Goal: Information Seeking & Learning: Learn about a topic

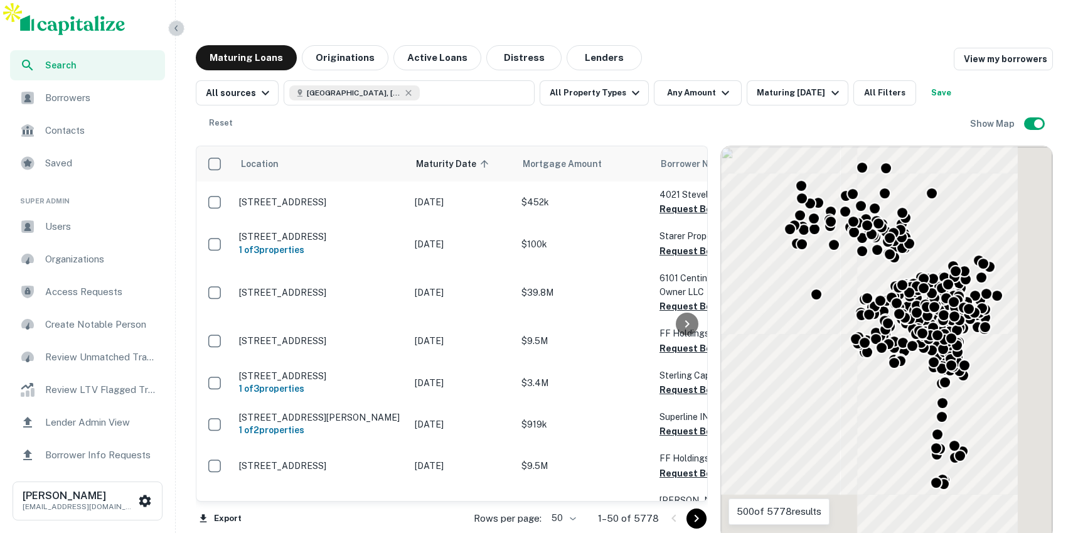
click at [178, 30] on icon "button" at bounding box center [176, 28] width 10 height 10
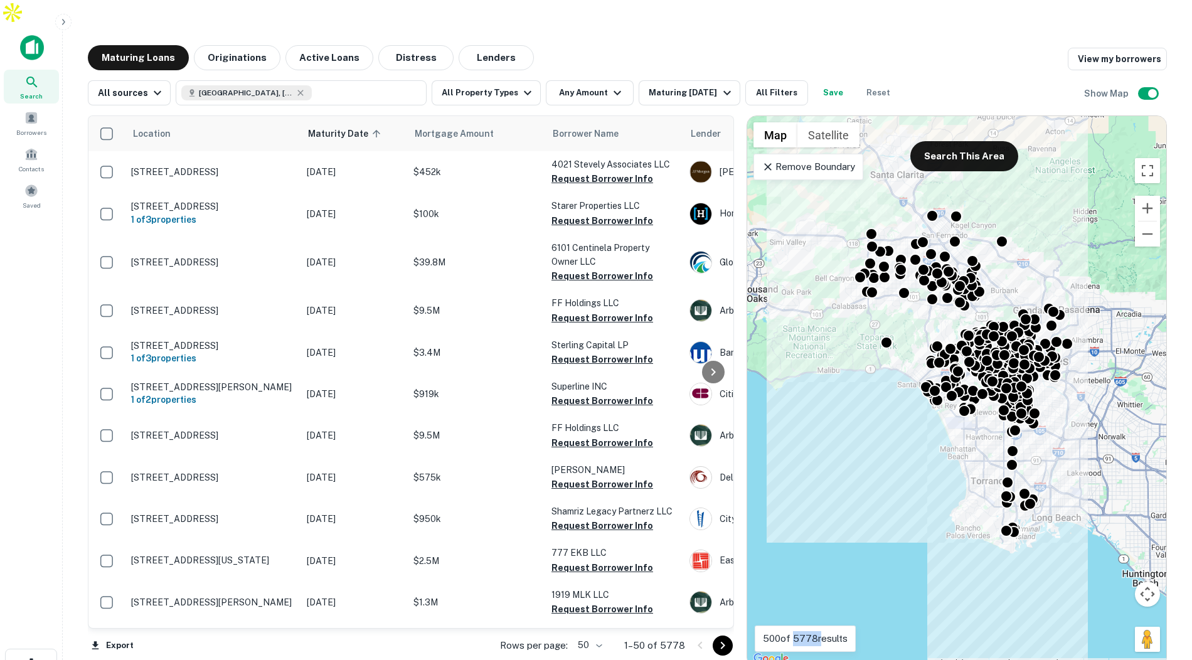
drag, startPoint x: 793, startPoint y: 615, endPoint x: 819, endPoint y: 615, distance: 25.7
click at [819, 532] on p "500 of 5778 results" at bounding box center [805, 638] width 85 height 15
click at [610, 85] on icon "button" at bounding box center [617, 92] width 15 height 15
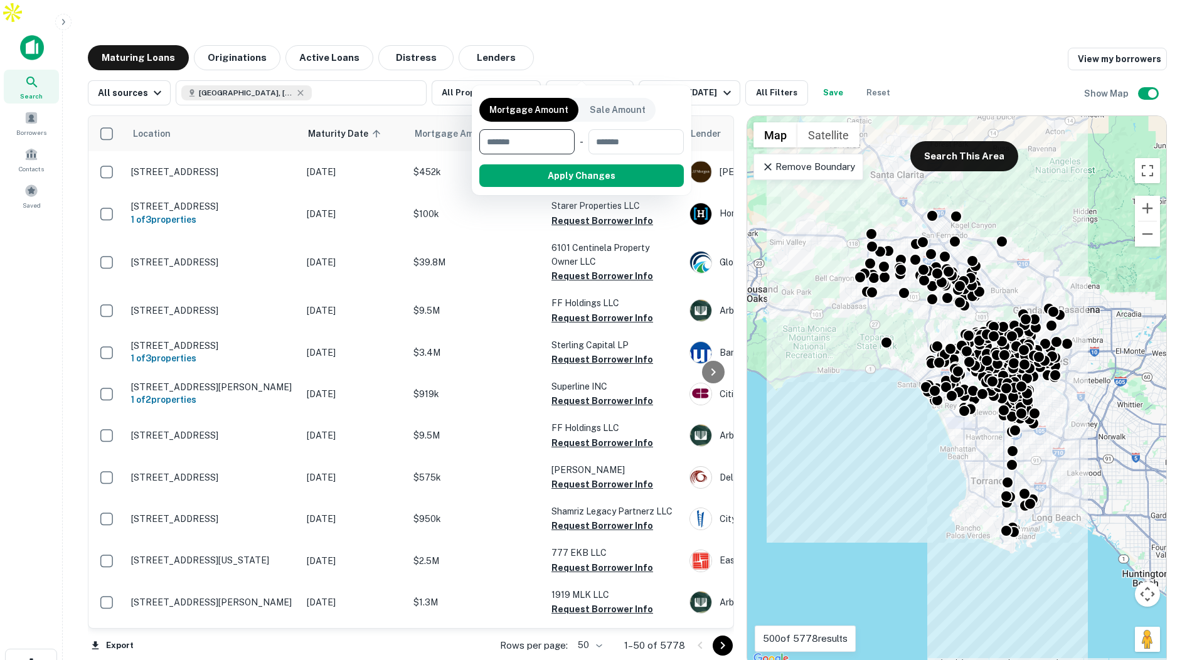
click at [497, 141] on input "number" at bounding box center [522, 141] width 87 height 25
type input "*******"
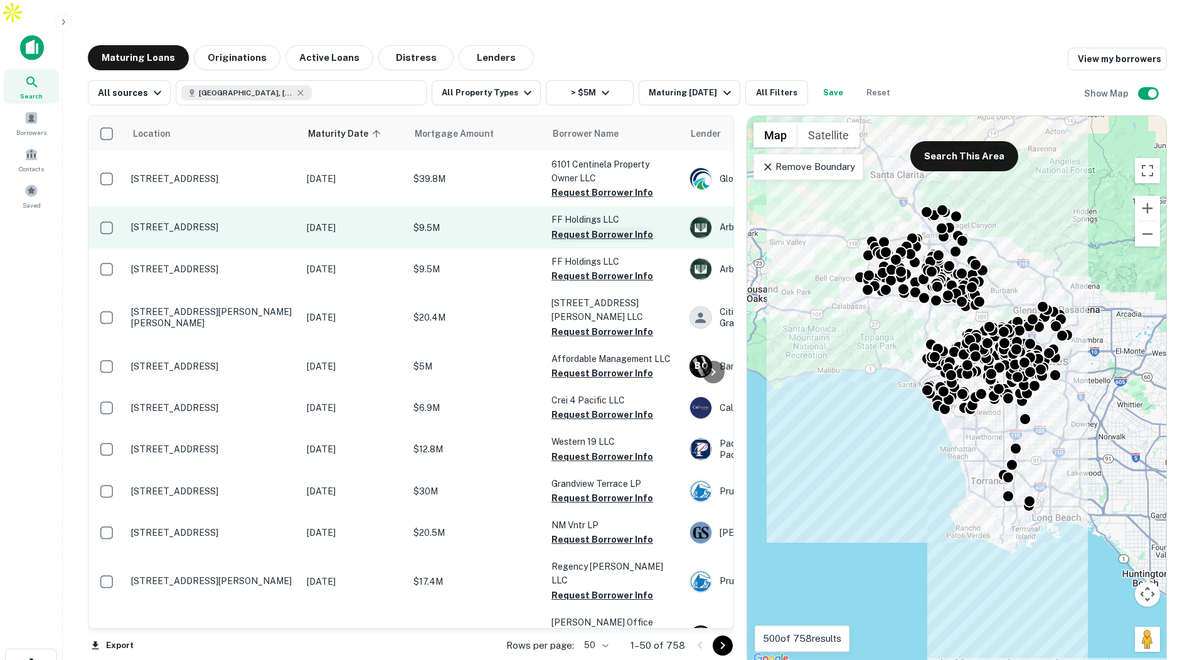
click at [573, 227] on button "Request Borrower Info" at bounding box center [602, 234] width 102 height 15
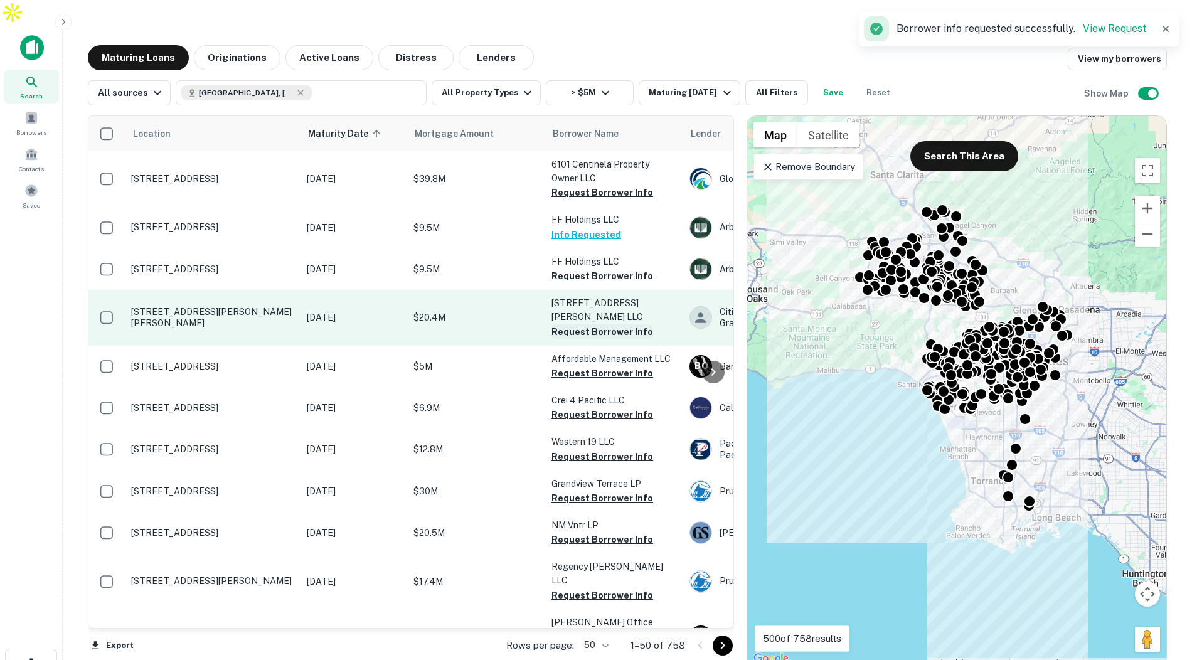
click at [562, 324] on button "Request Borrower Info" at bounding box center [602, 331] width 102 height 15
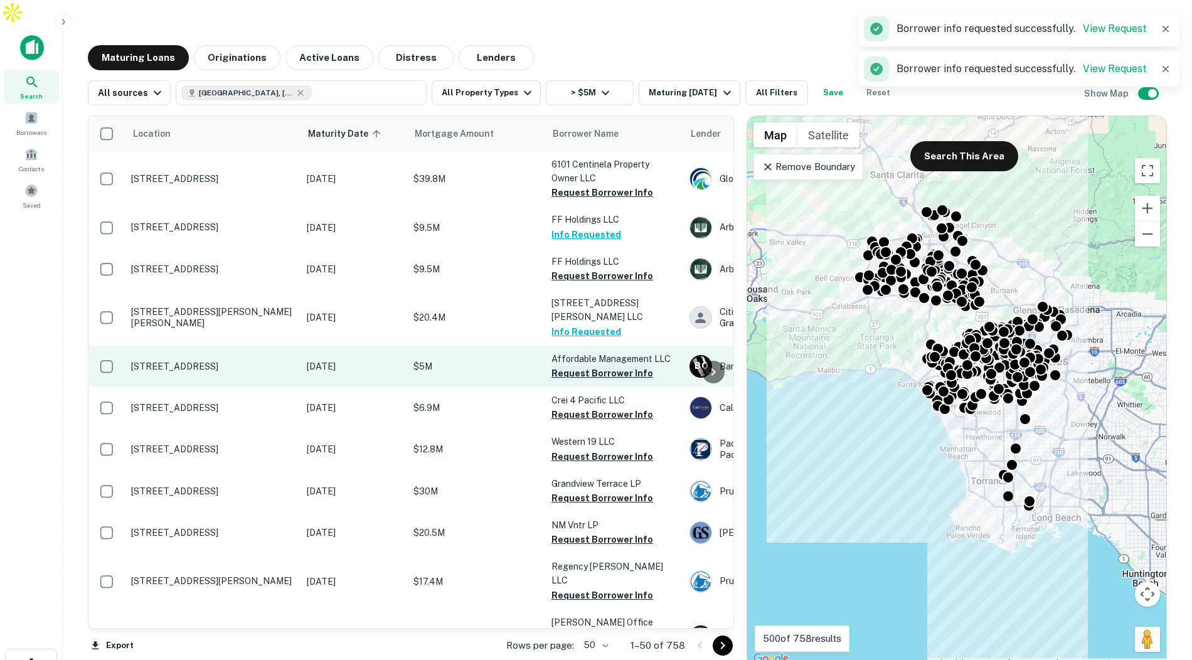
click at [560, 366] on button "Request Borrower Info" at bounding box center [602, 373] width 102 height 15
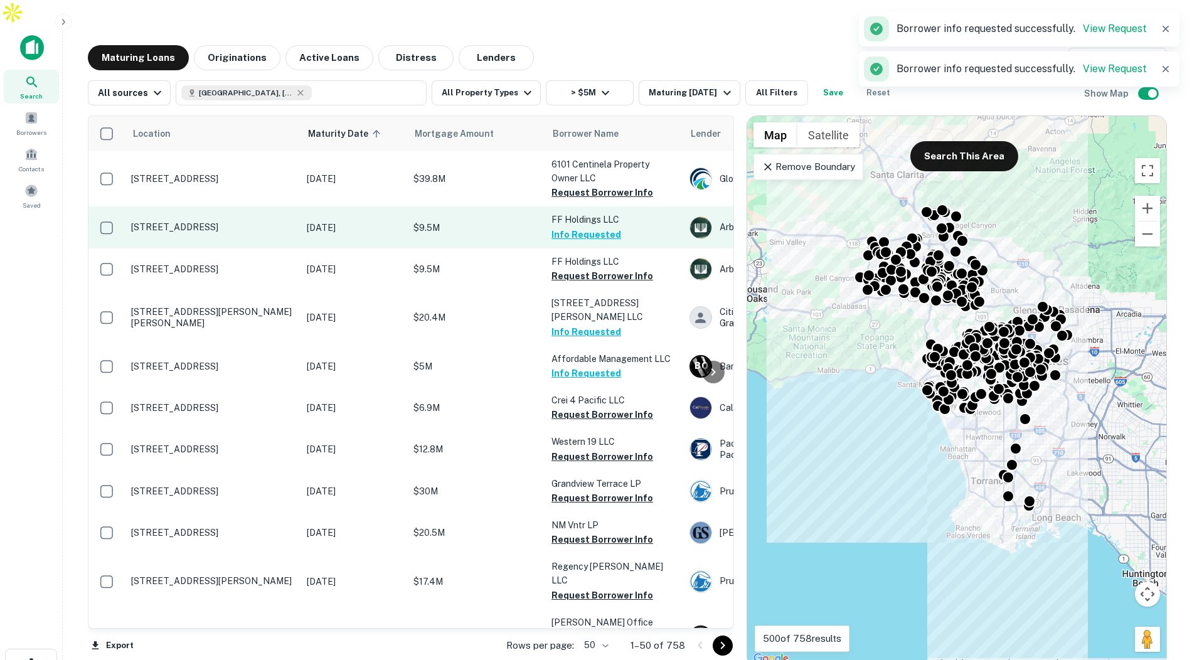
click at [516, 221] on p "$9.5M" at bounding box center [475, 228] width 125 height 14
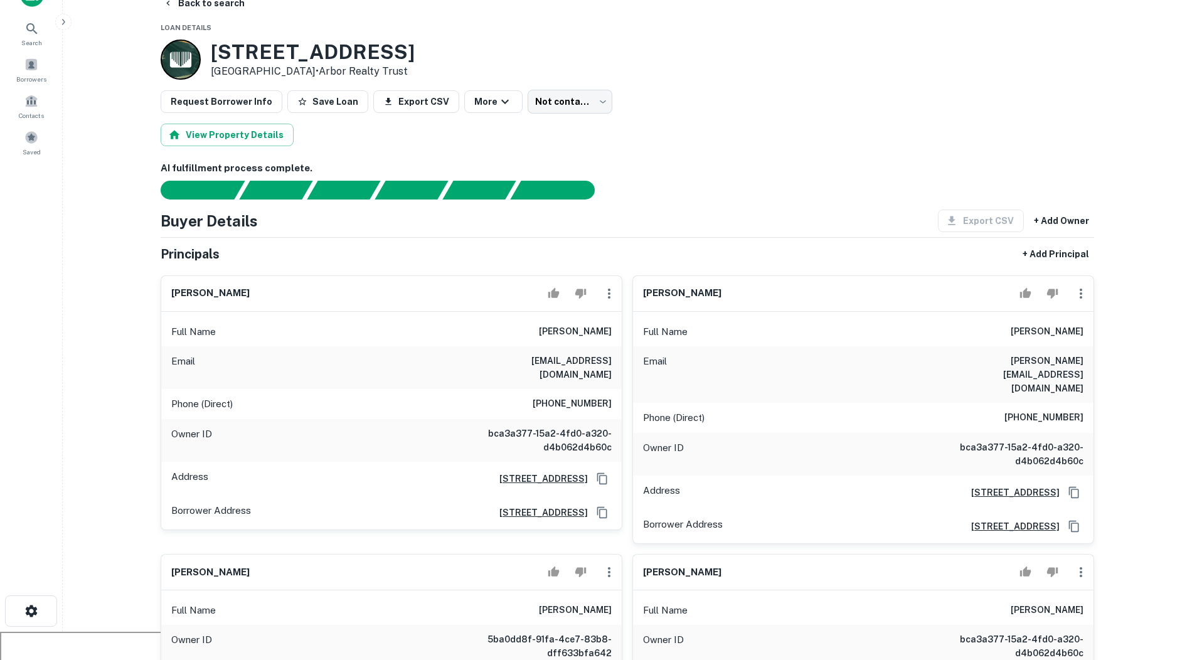
scroll to position [58, 0]
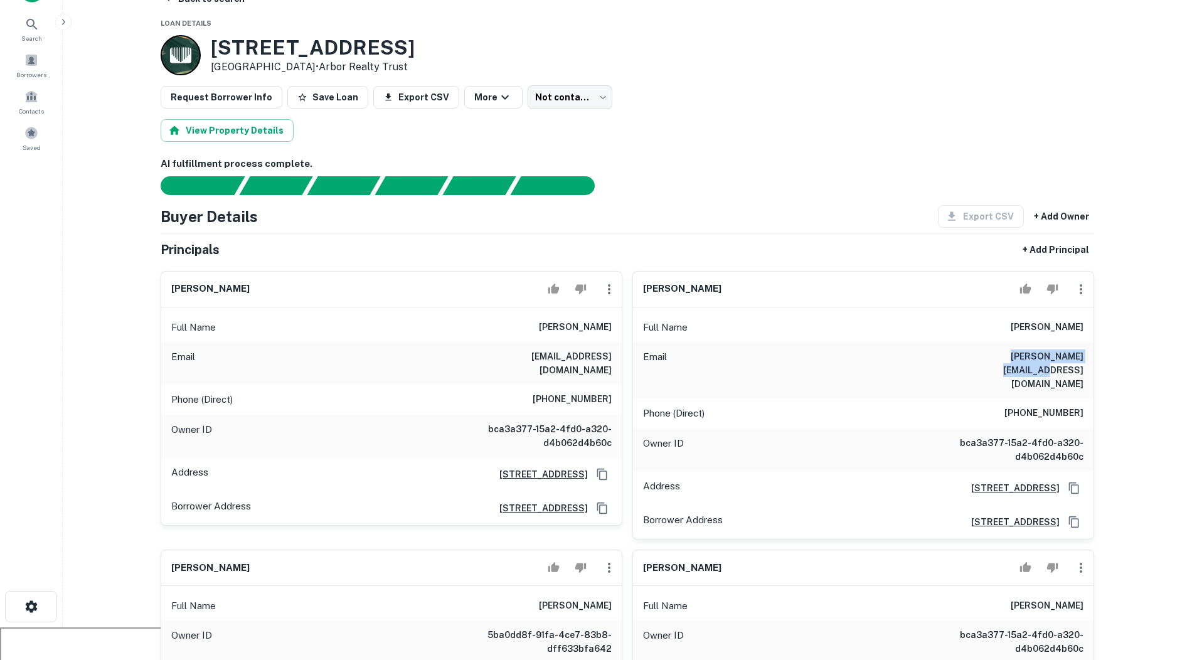
drag, startPoint x: 975, startPoint y: 333, endPoint x: 1076, endPoint y: 337, distance: 101.1
click at [1072, 342] on div "Email michael@prestigela.com" at bounding box center [863, 370] width 460 height 56
drag, startPoint x: 493, startPoint y: 324, endPoint x: 603, endPoint y: 324, distance: 109.8
click at [603, 349] on h6 "bakabraham1558@gmail.com" at bounding box center [536, 363] width 151 height 28
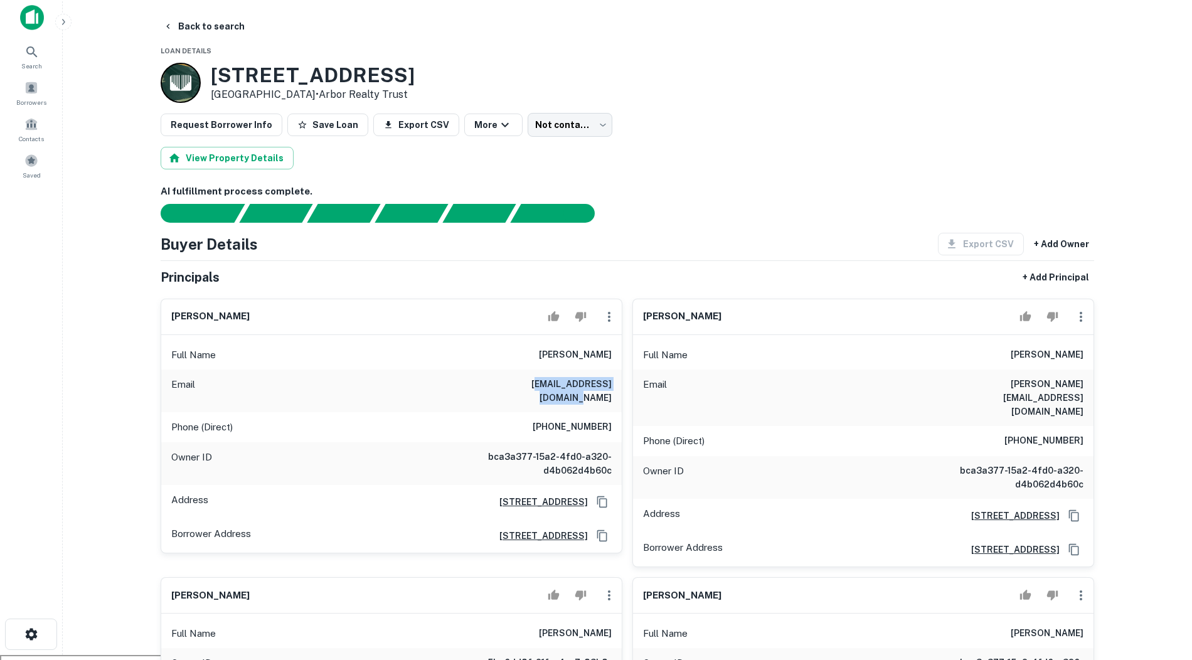
scroll to position [0, 0]
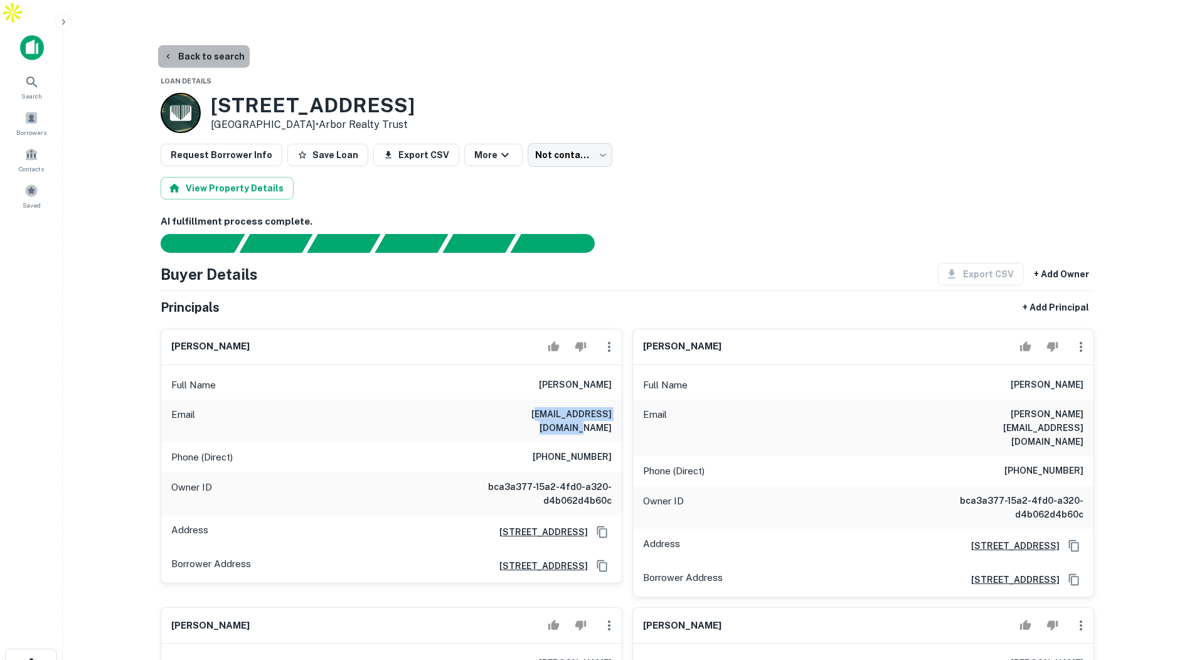
click at [212, 45] on button "Back to search" at bounding box center [204, 56] width 92 height 23
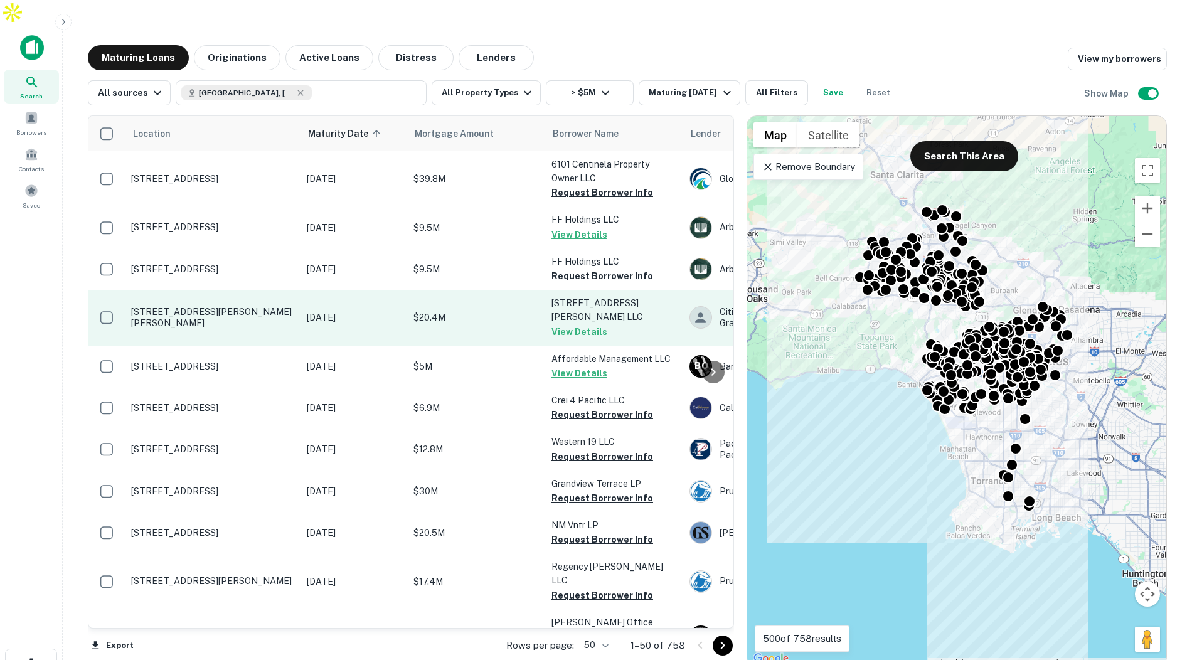
click at [474, 310] on p "$20.4M" at bounding box center [475, 317] width 125 height 14
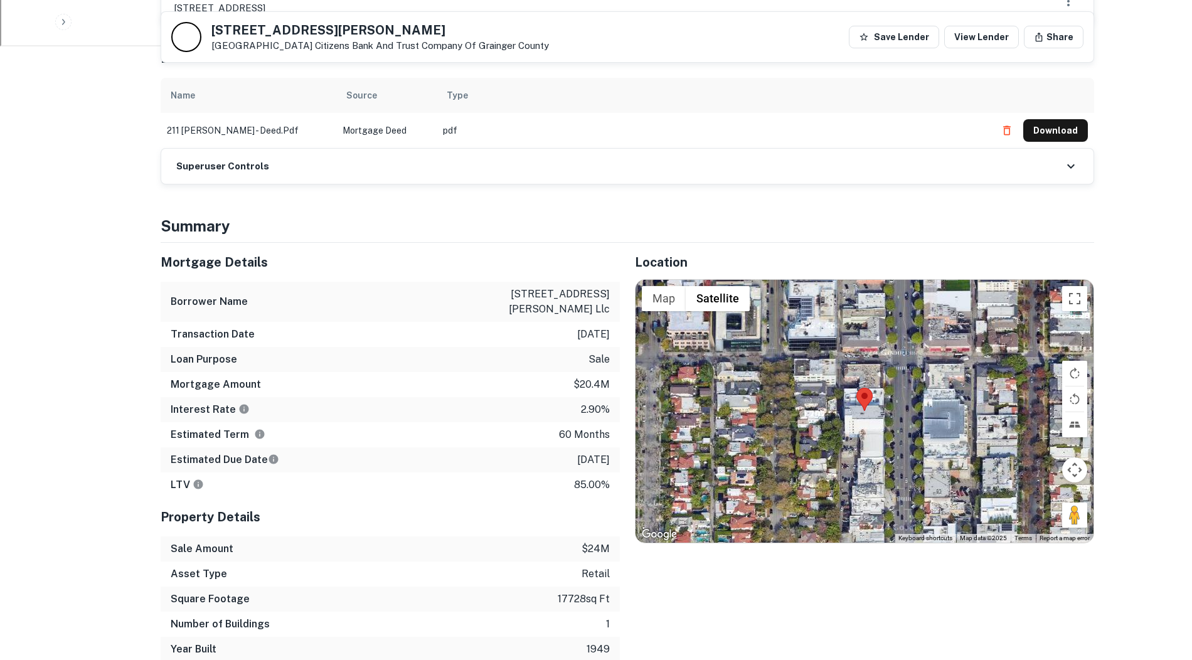
scroll to position [777, 0]
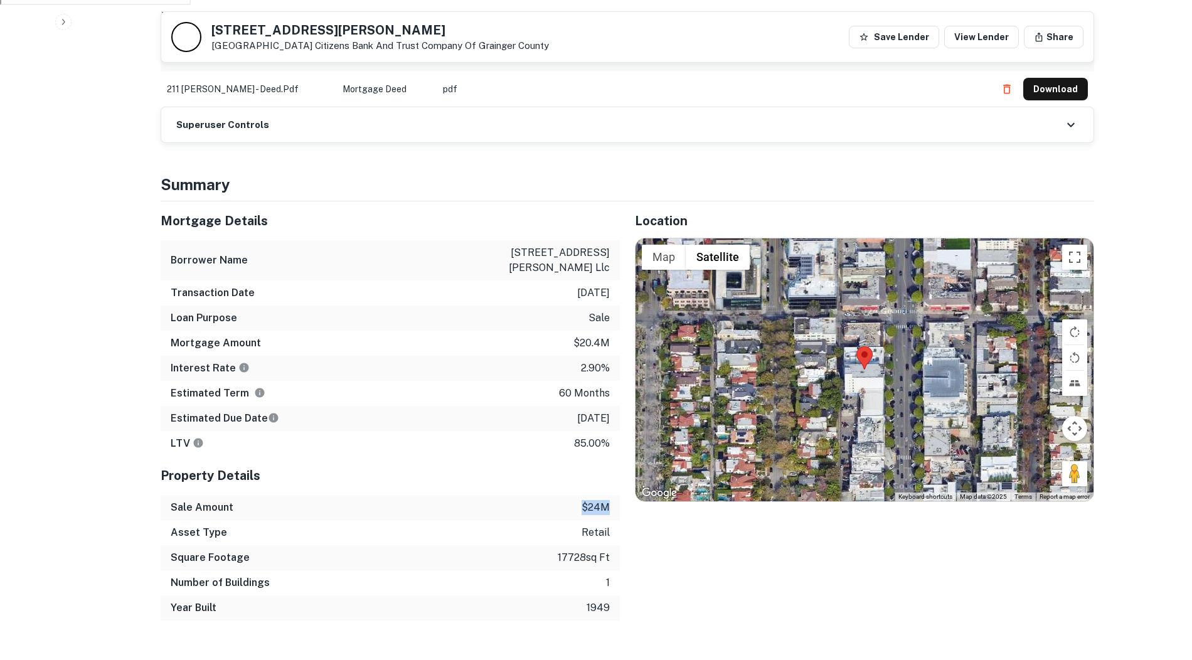
drag, startPoint x: 584, startPoint y: 450, endPoint x: 610, endPoint y: 450, distance: 26.4
click at [610, 495] on div "Sale Amount $24m" at bounding box center [390, 507] width 459 height 25
click at [665, 245] on button "Map" at bounding box center [664, 257] width 44 height 25
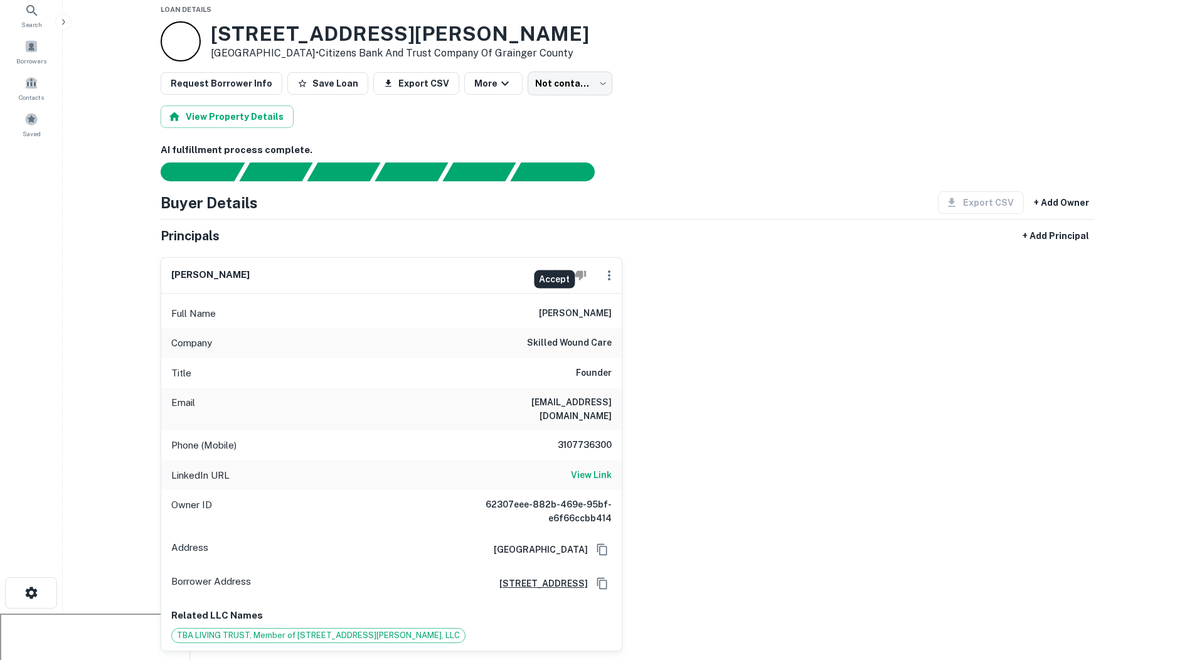
scroll to position [79, 0]
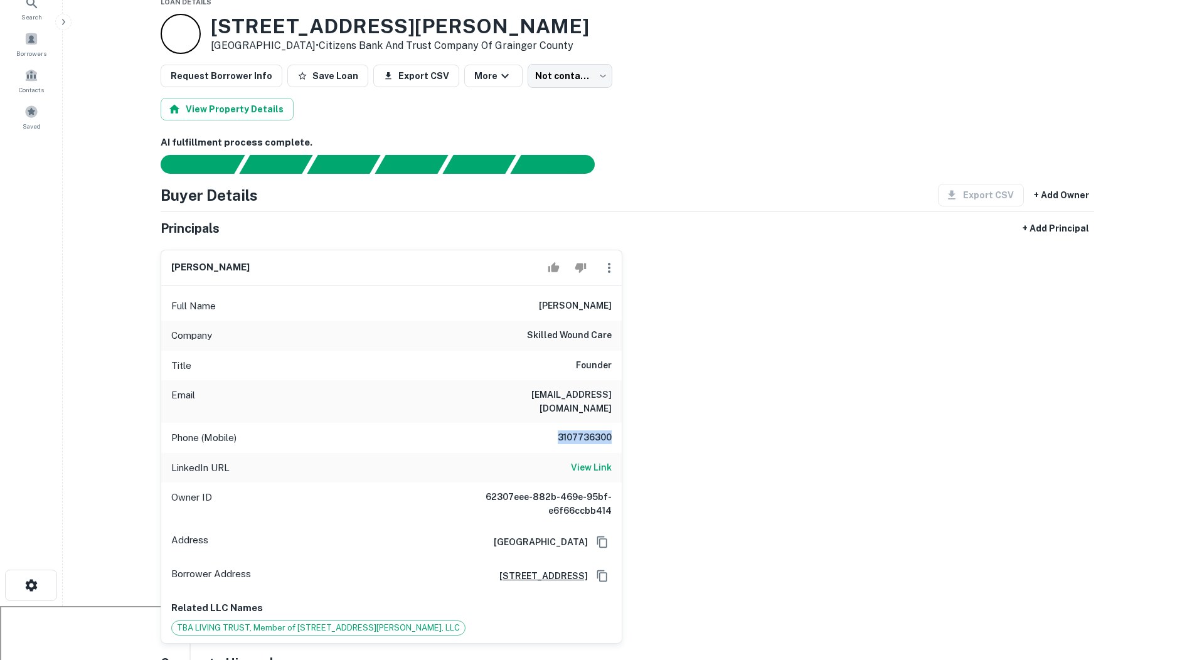
drag, startPoint x: 557, startPoint y: 397, endPoint x: 643, endPoint y: 396, distance: 85.9
click at [643, 396] on div "bardia anvar Full Name bardia anvar Company skilled wound care Title Founder Em…" at bounding box center [622, 442] width 943 height 404
drag, startPoint x: 464, startPoint y: 363, endPoint x: 560, endPoint y: 365, distance: 96.0
click at [560, 388] on h6 "bardiaanvar@skilledwoundcare.com" at bounding box center [536, 402] width 151 height 28
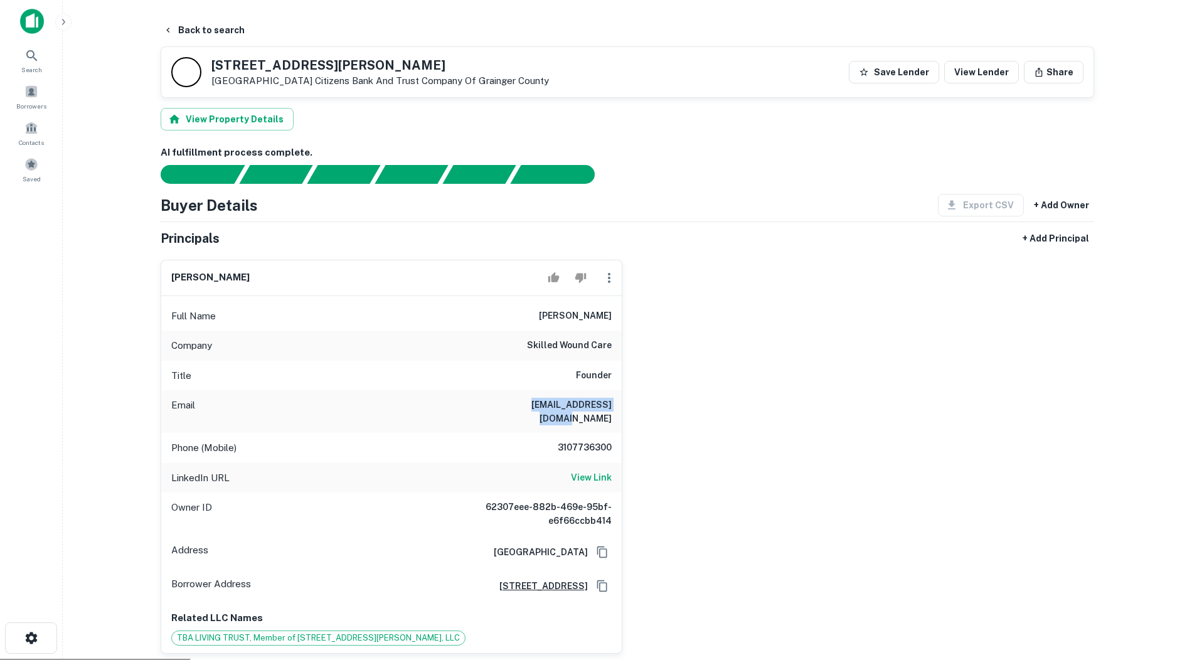
scroll to position [0, 0]
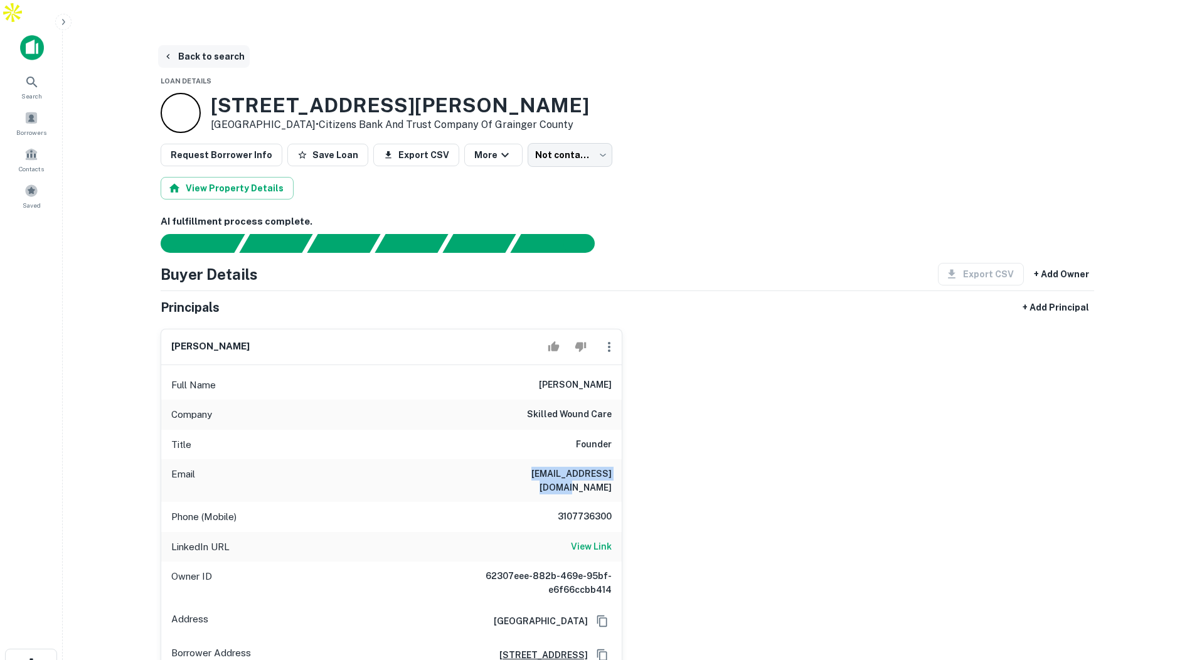
click at [220, 45] on button "Back to search" at bounding box center [204, 56] width 92 height 23
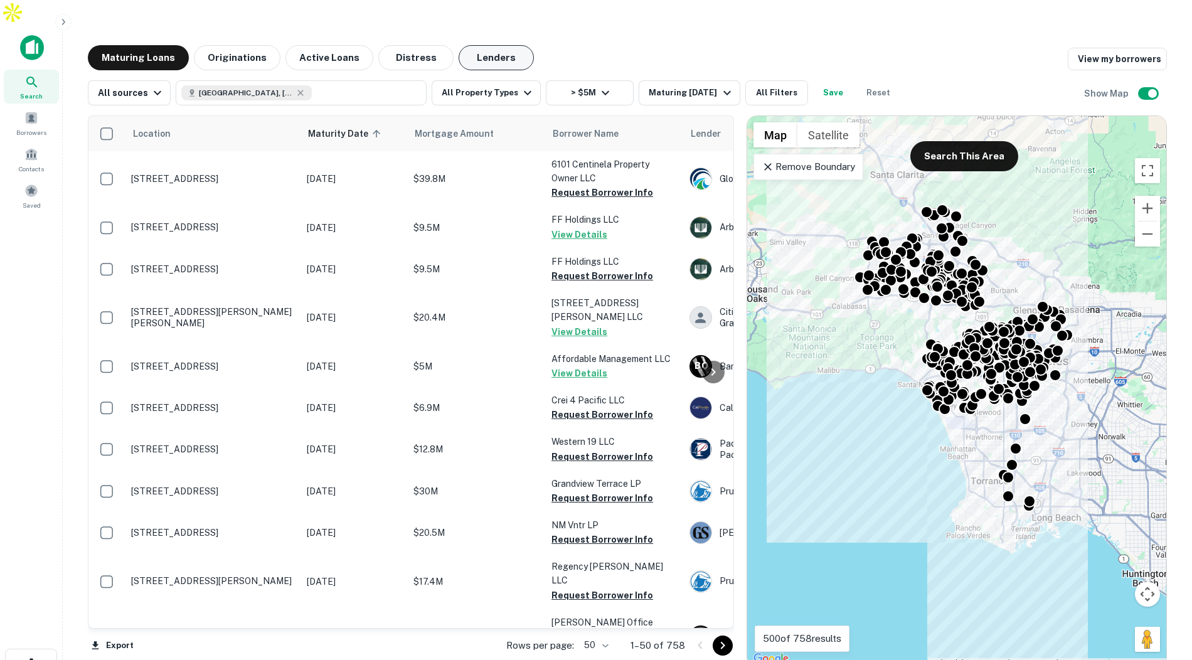
click at [464, 45] on button "Lenders" at bounding box center [496, 57] width 75 height 25
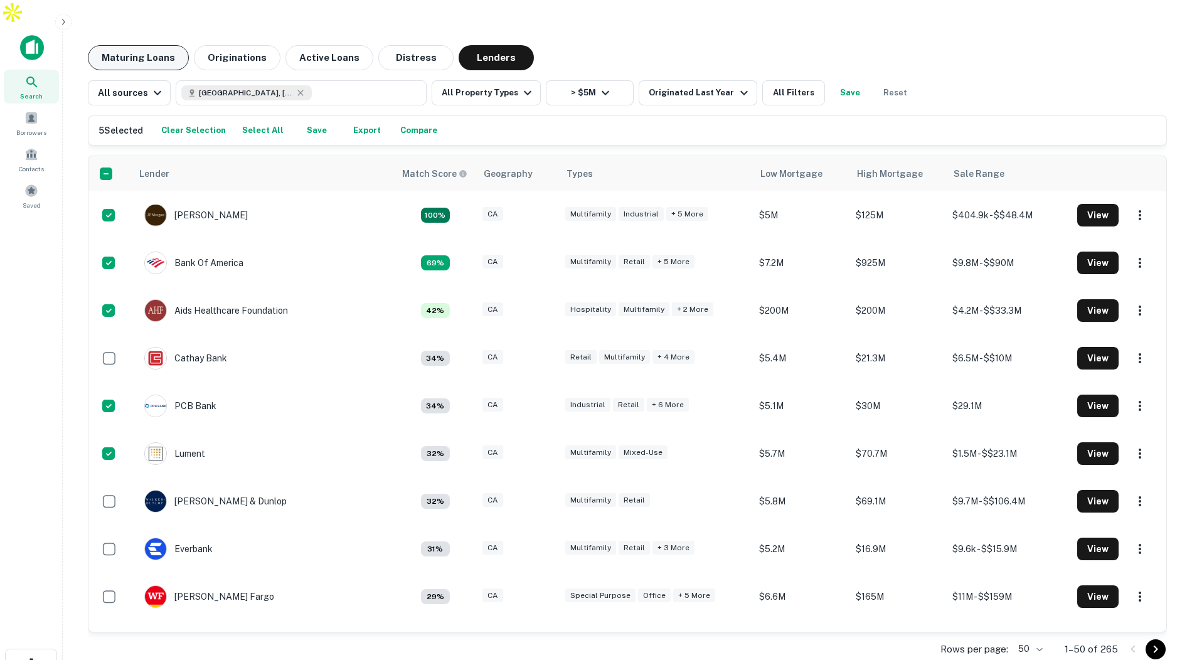
click at [134, 45] on button "Maturing Loans" at bounding box center [138, 57] width 101 height 25
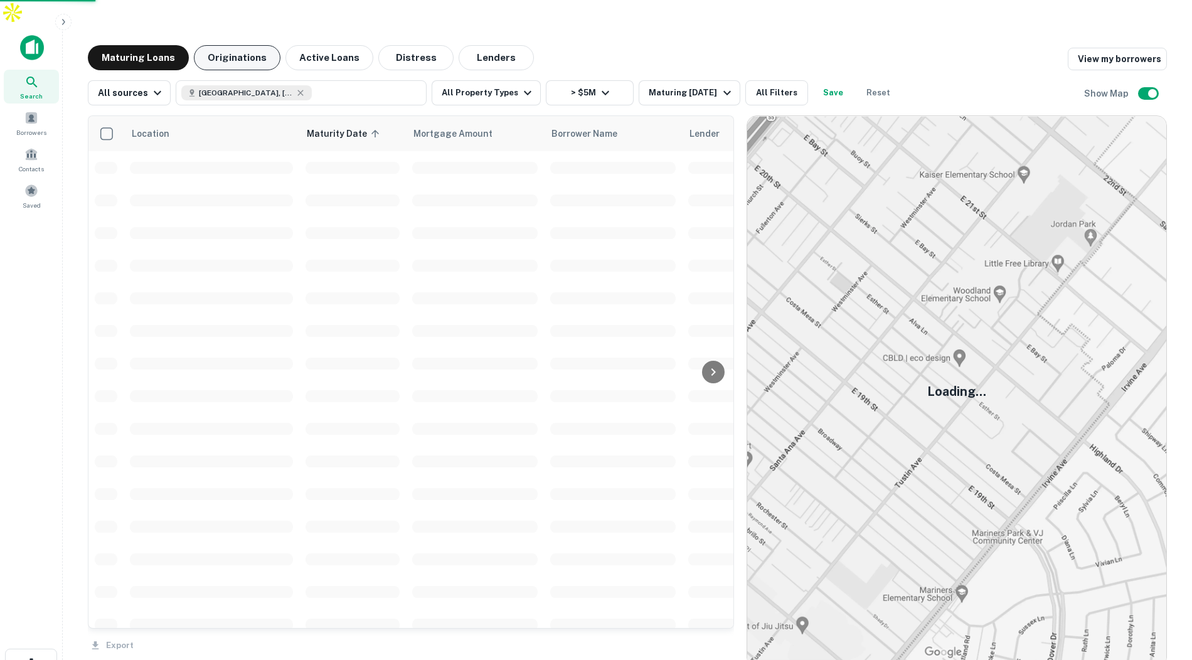
click at [227, 45] on button "Originations" at bounding box center [237, 57] width 87 height 25
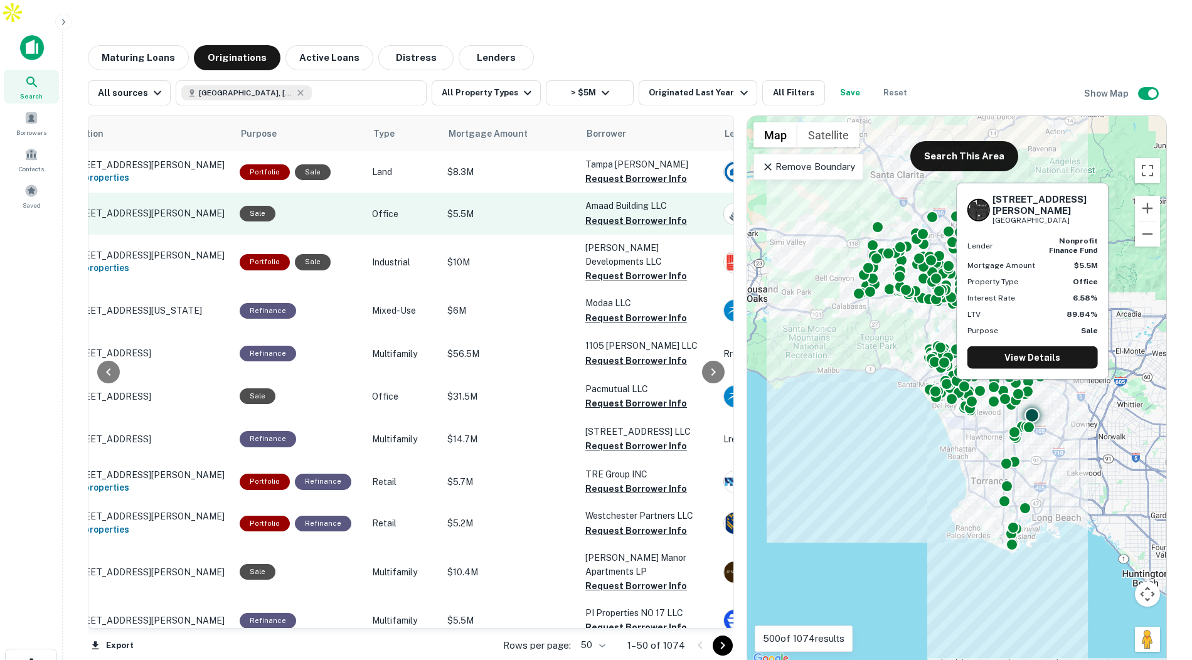
scroll to position [0, 100]
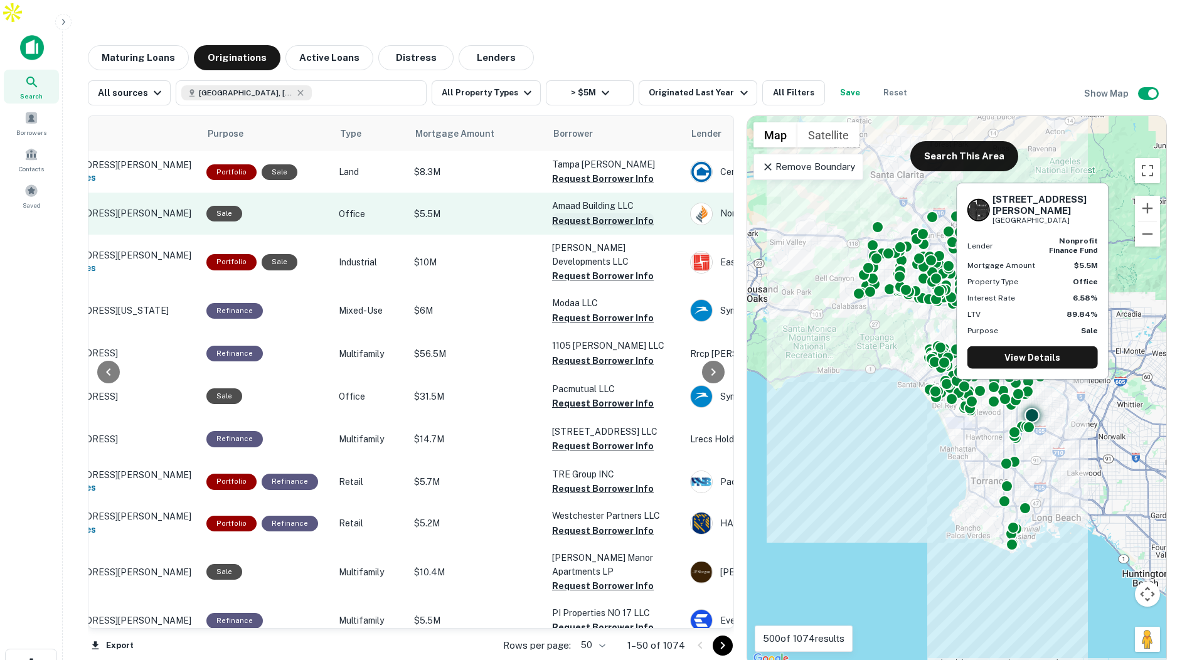
click at [566, 213] on button "Request Borrower Info" at bounding box center [603, 220] width 102 height 15
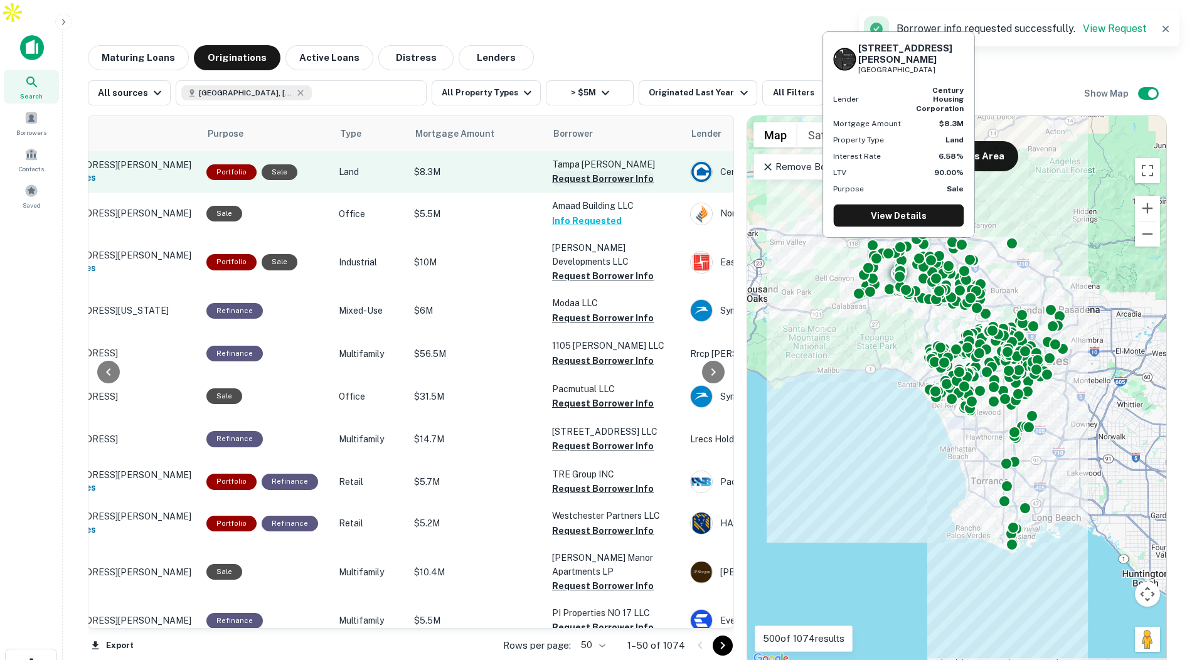
click at [589, 171] on button "Request Borrower Info" at bounding box center [603, 178] width 102 height 15
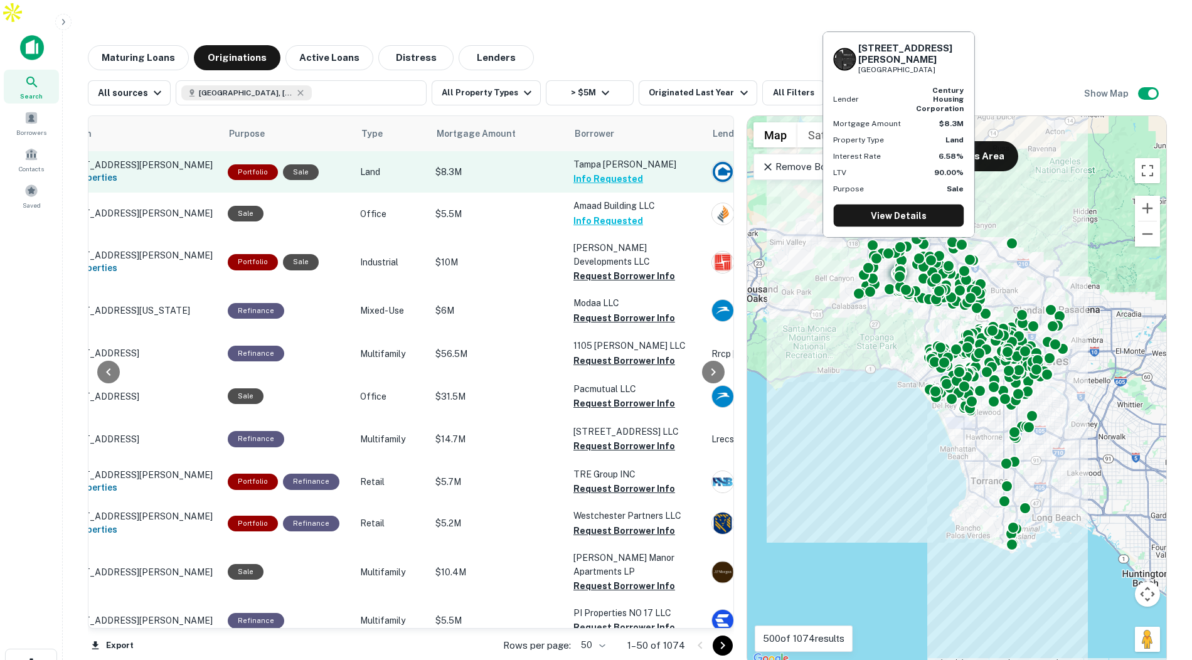
scroll to position [0, 93]
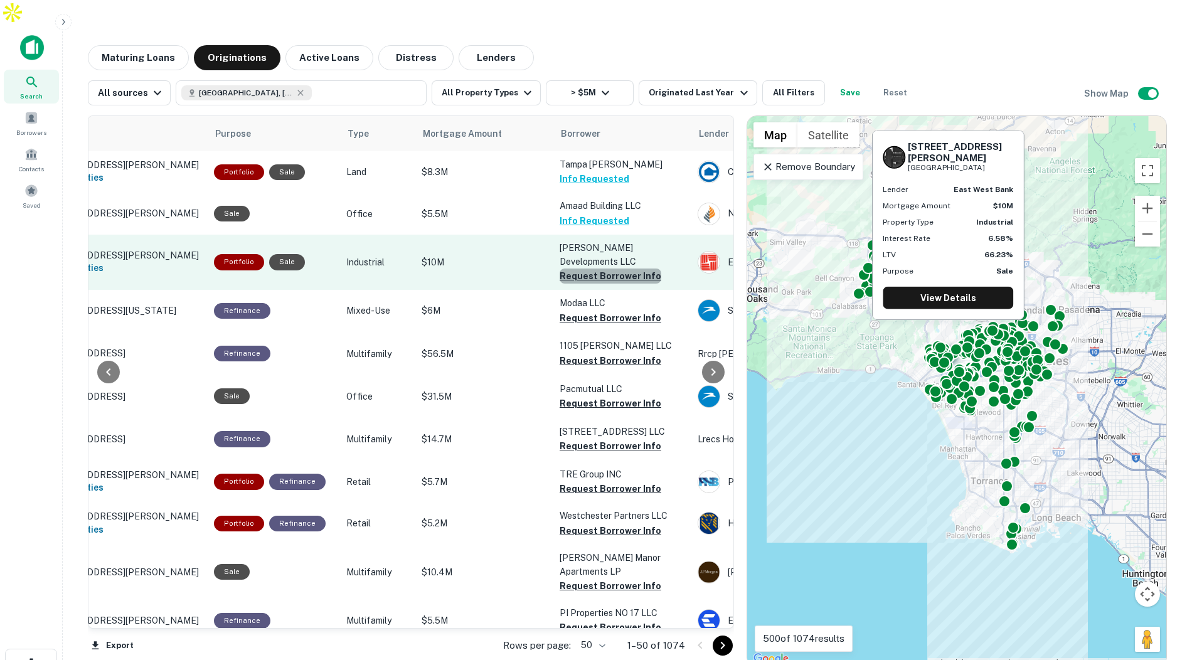
click at [623, 268] on button "Request Borrower Info" at bounding box center [611, 275] width 102 height 15
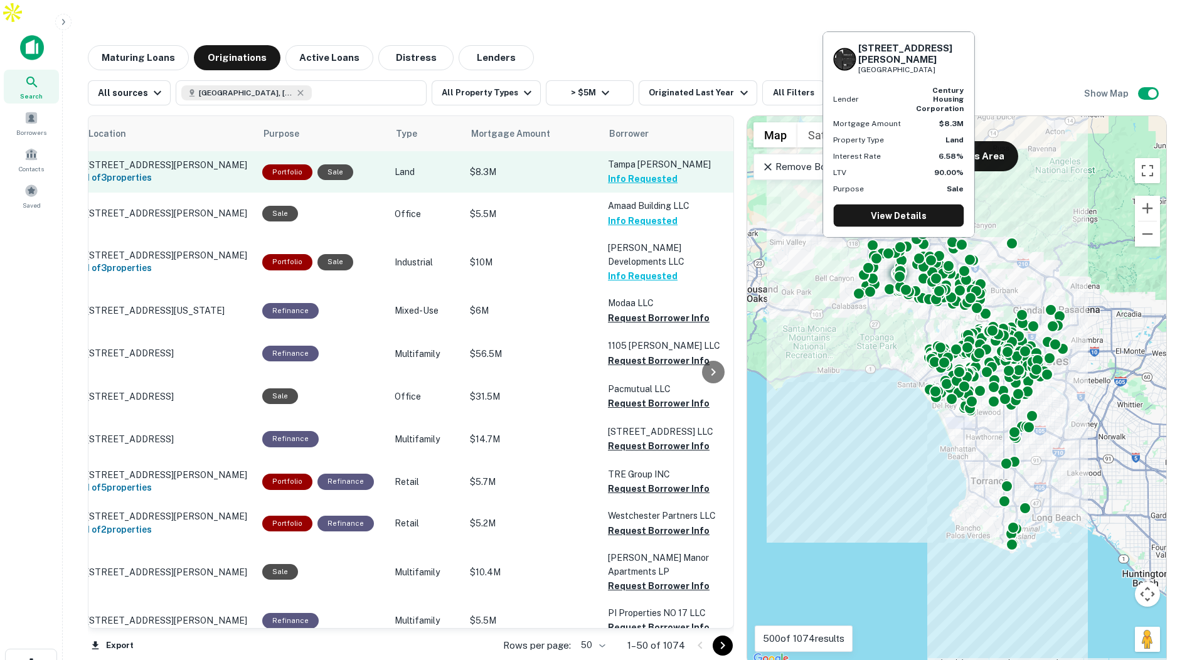
scroll to position [0, 21]
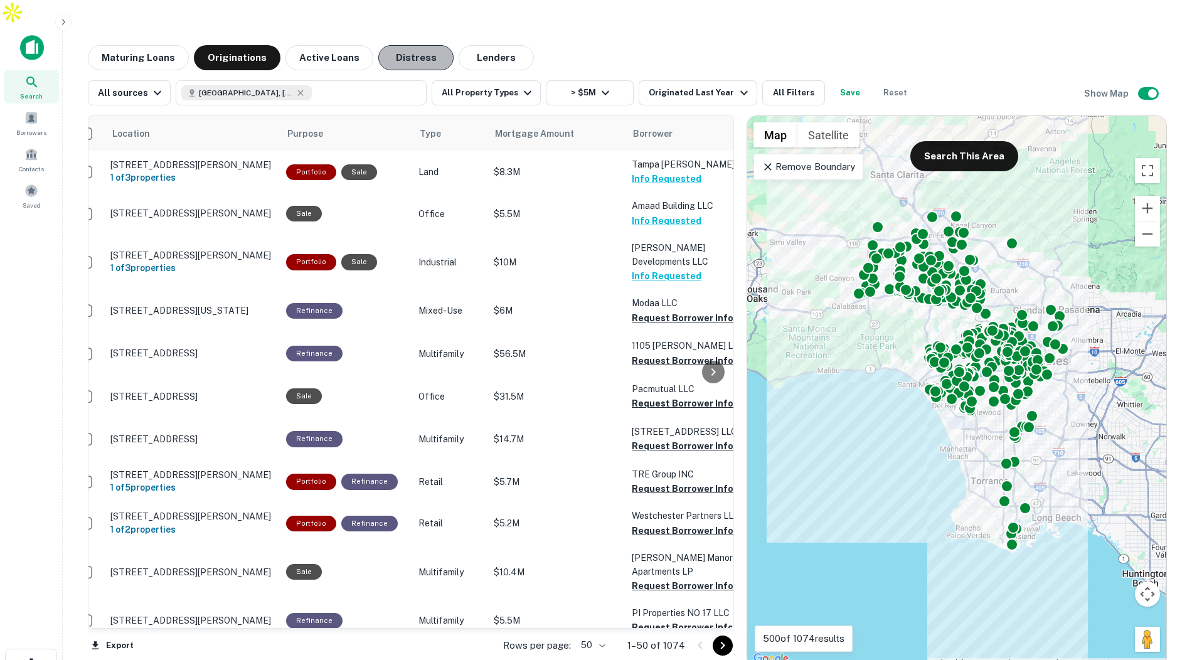
click at [408, 45] on button "Distress" at bounding box center [415, 57] width 75 height 25
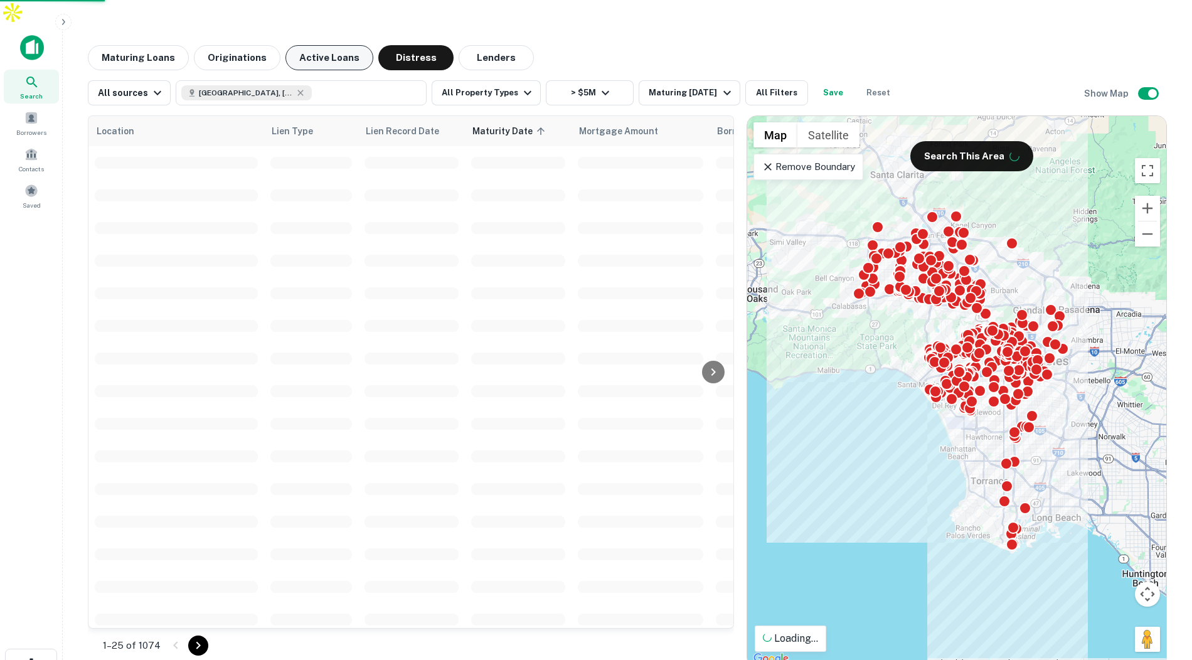
click at [334, 45] on button "Active Loans" at bounding box center [329, 57] width 88 height 25
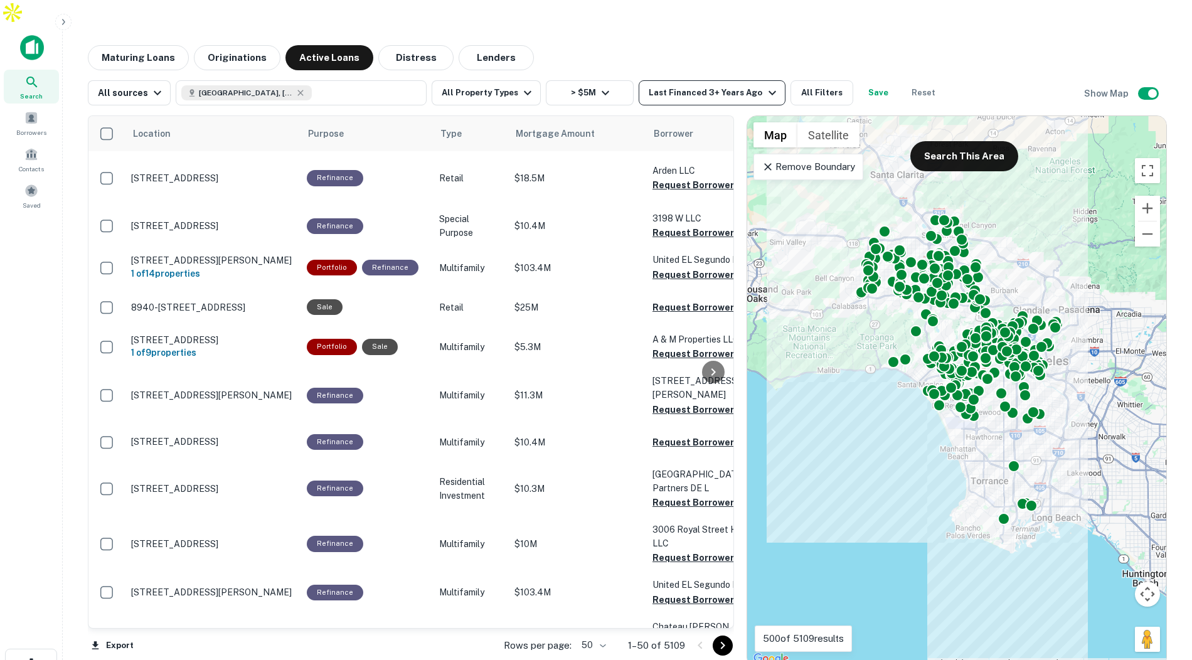
click at [686, 85] on div "Last Financed 3+ Years Ago" at bounding box center [714, 92] width 130 height 15
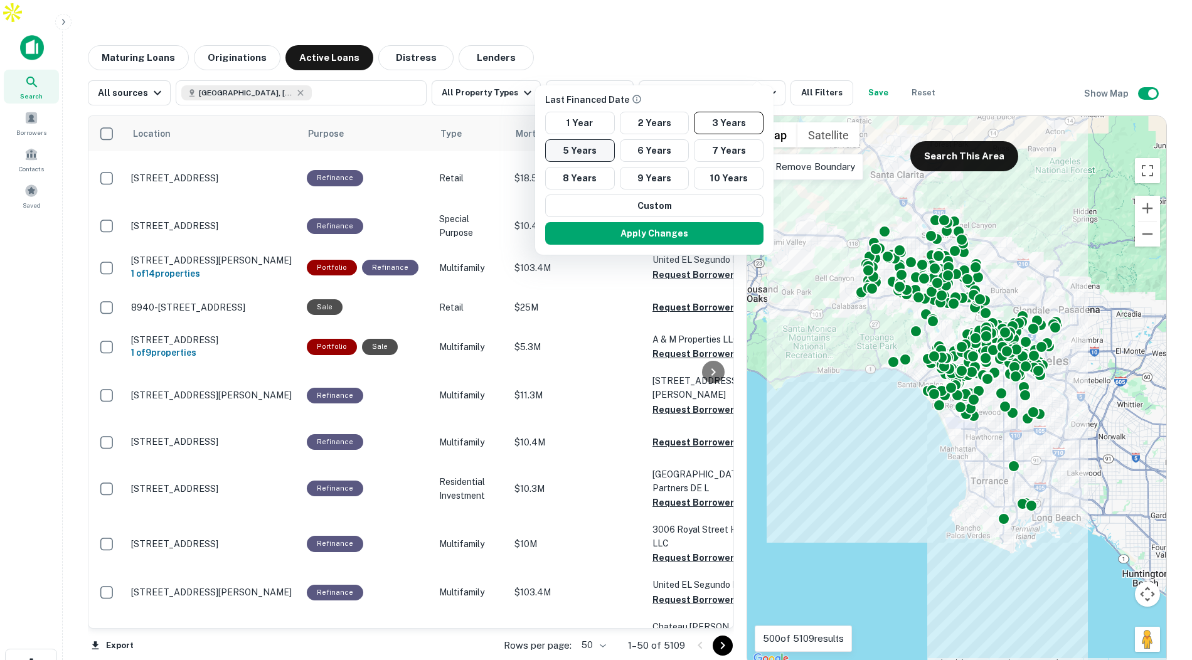
click at [595, 148] on button "5 Years" at bounding box center [580, 150] width 70 height 23
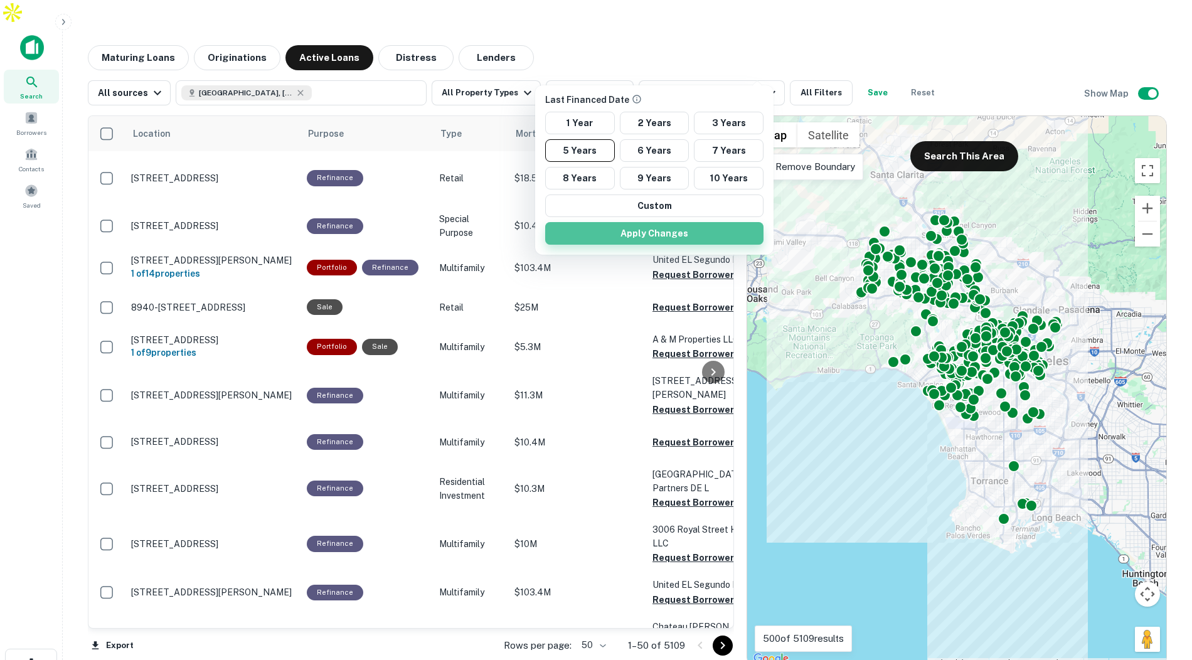
click at [607, 228] on button "Apply Changes" at bounding box center [654, 233] width 218 height 23
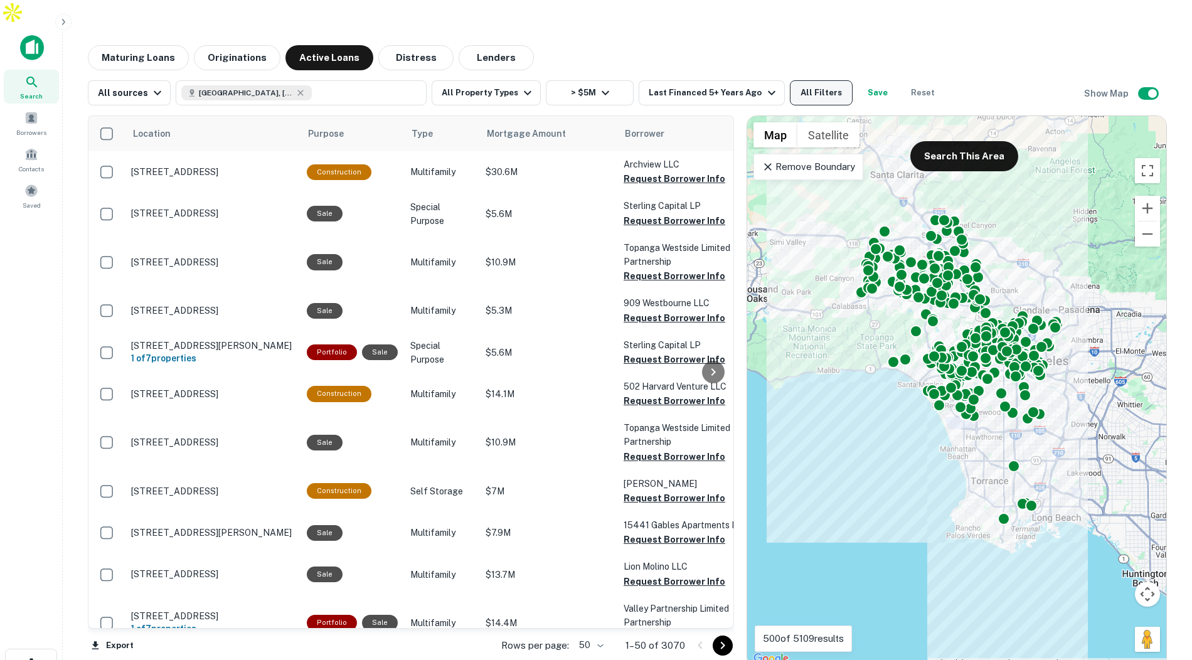
click at [809, 80] on button "All Filters" at bounding box center [821, 92] width 63 height 25
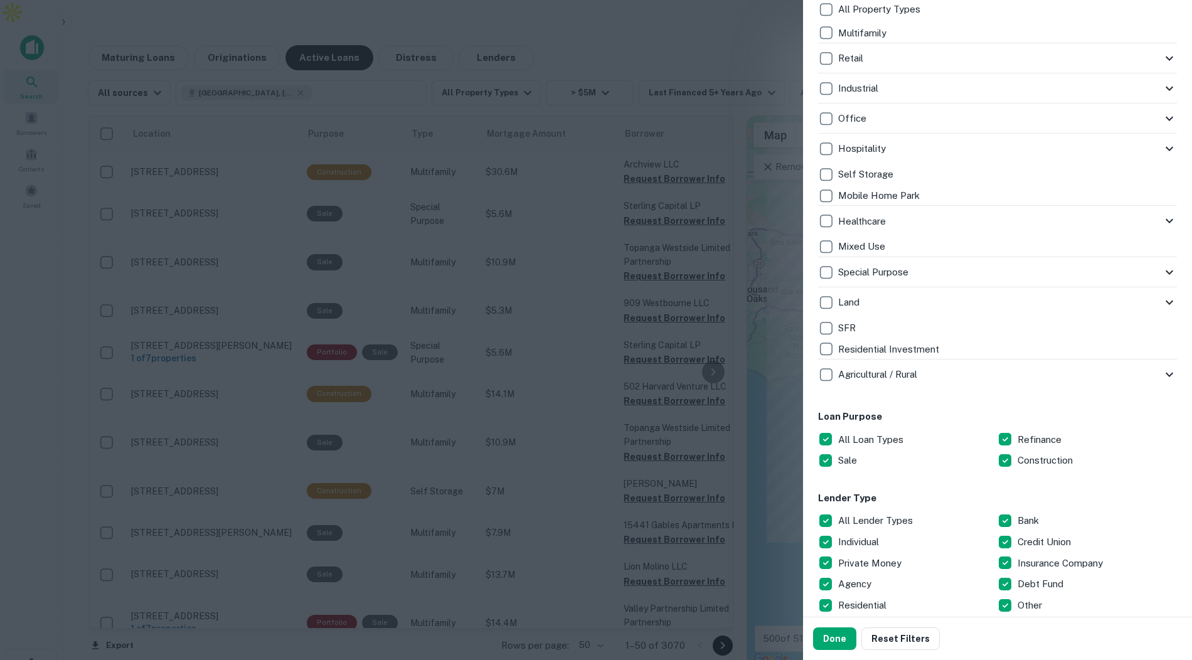
scroll to position [460, 0]
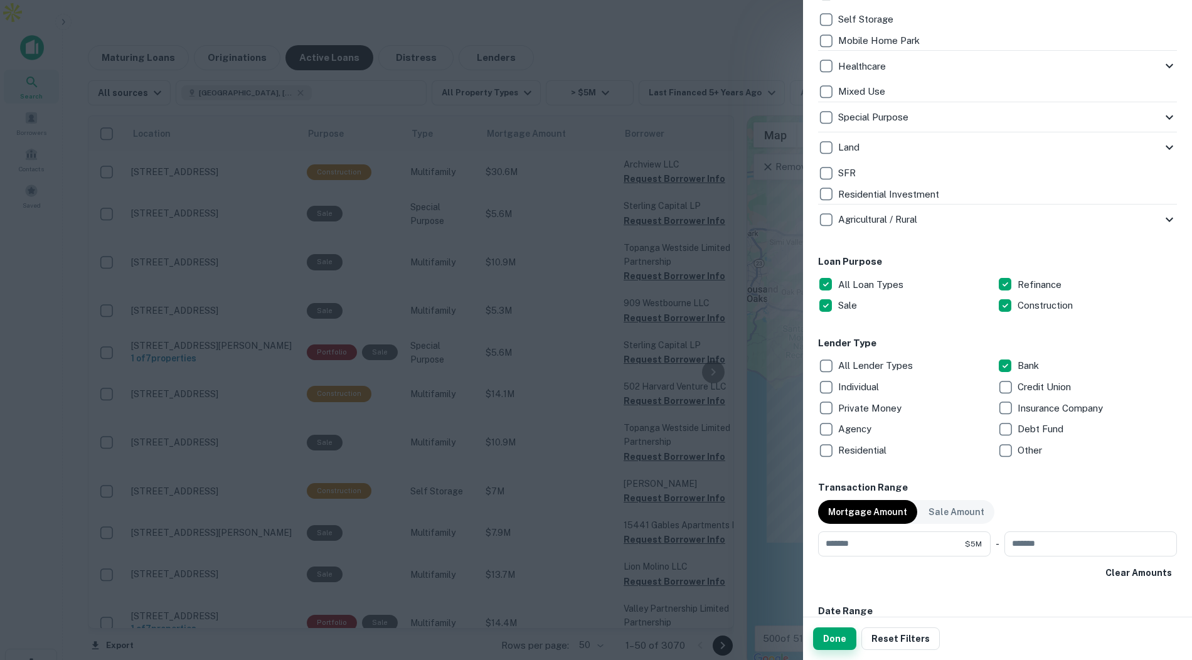
click at [833, 532] on button "Done" at bounding box center [834, 638] width 43 height 23
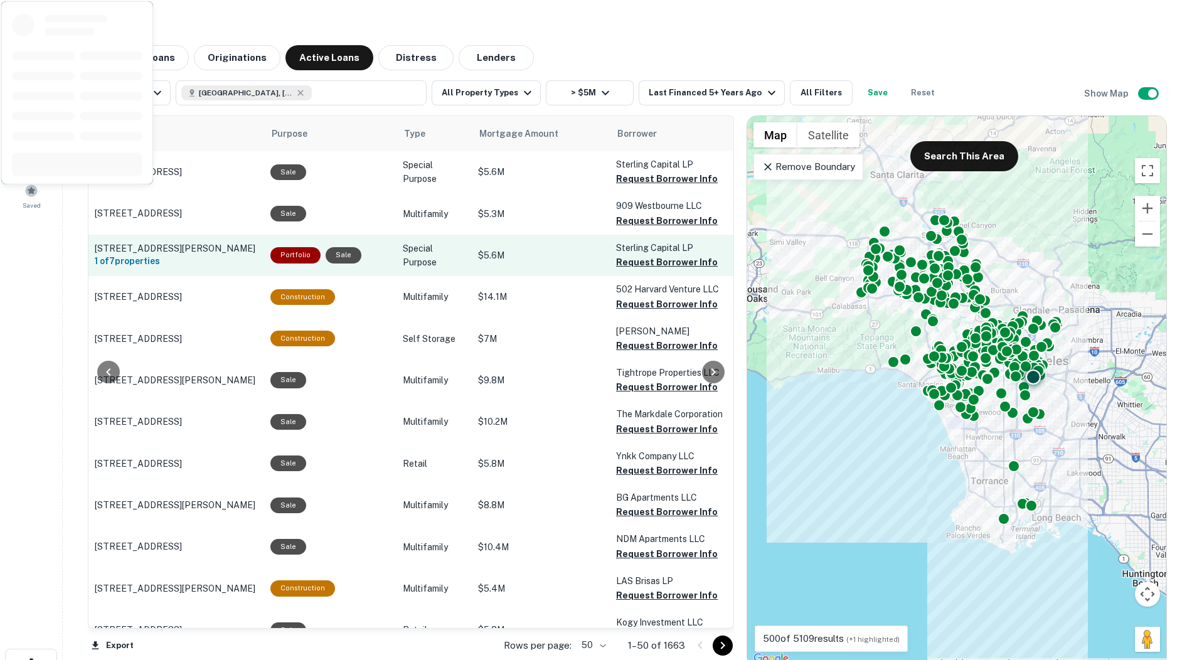
scroll to position [0, 61]
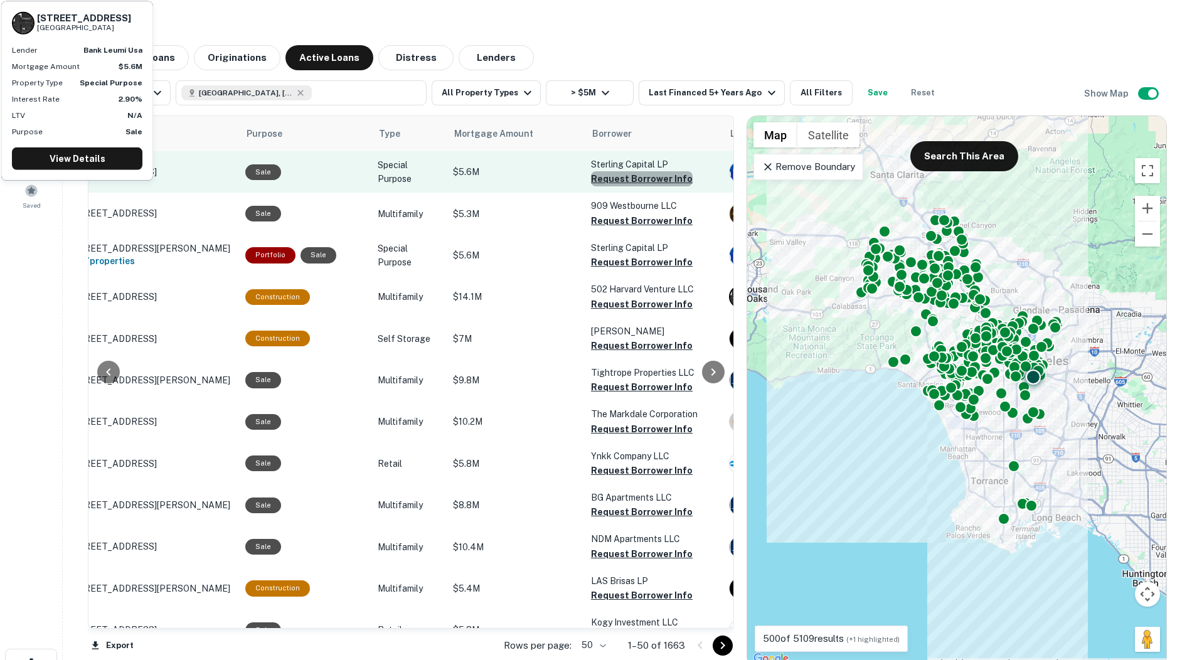
click at [647, 171] on button "Request Borrower Info" at bounding box center [642, 178] width 102 height 15
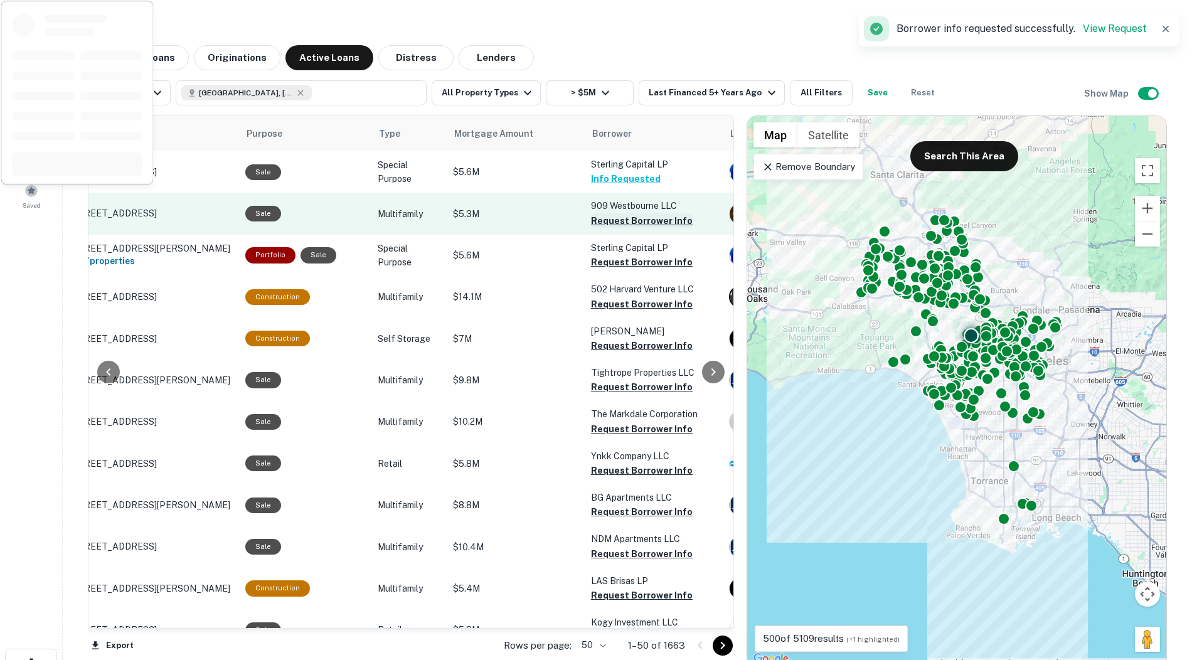
click at [620, 213] on button "Request Borrower Info" at bounding box center [642, 220] width 102 height 15
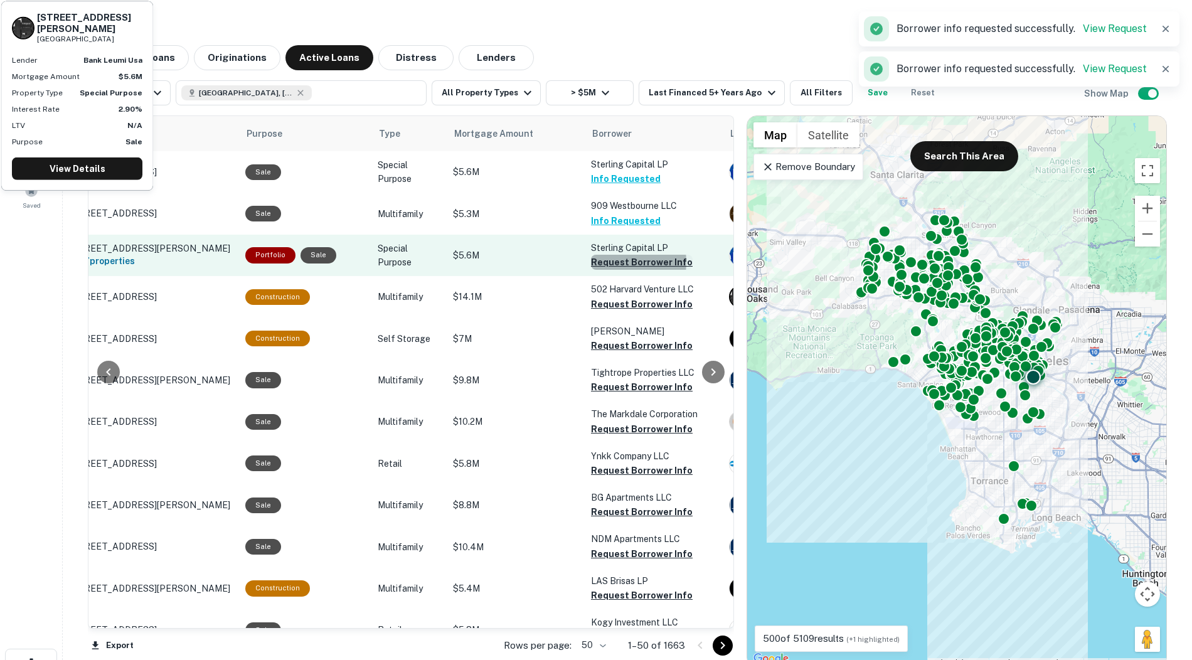
click at [604, 255] on button "Request Borrower Info" at bounding box center [642, 262] width 102 height 15
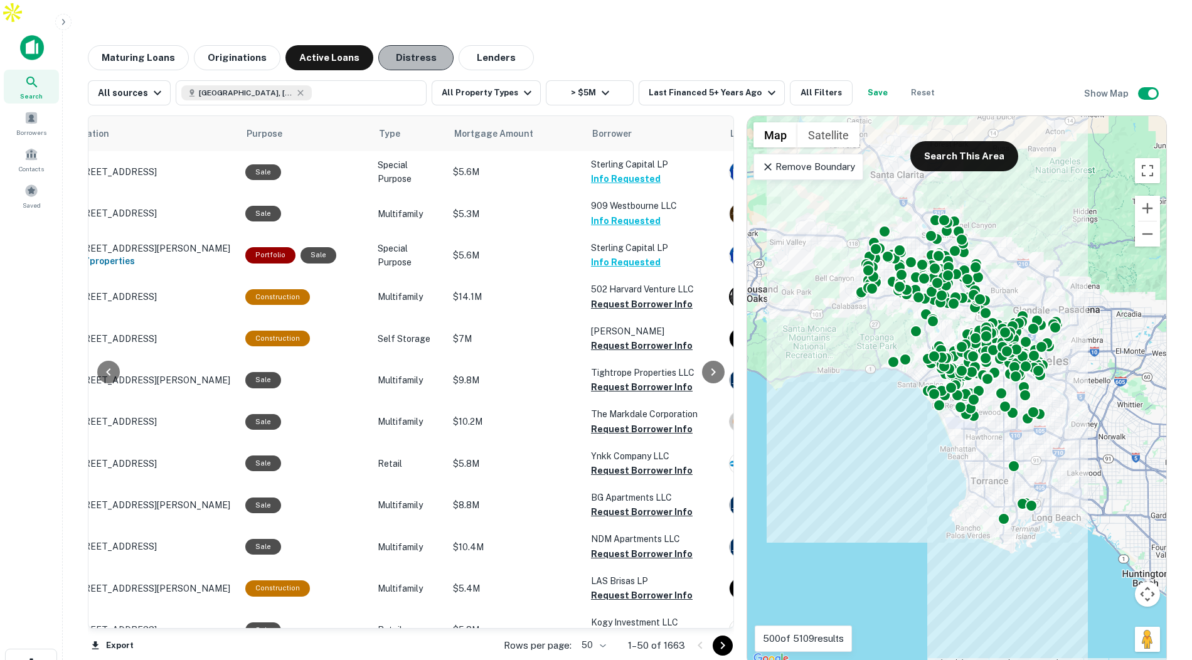
click at [418, 45] on button "Distress" at bounding box center [415, 57] width 75 height 25
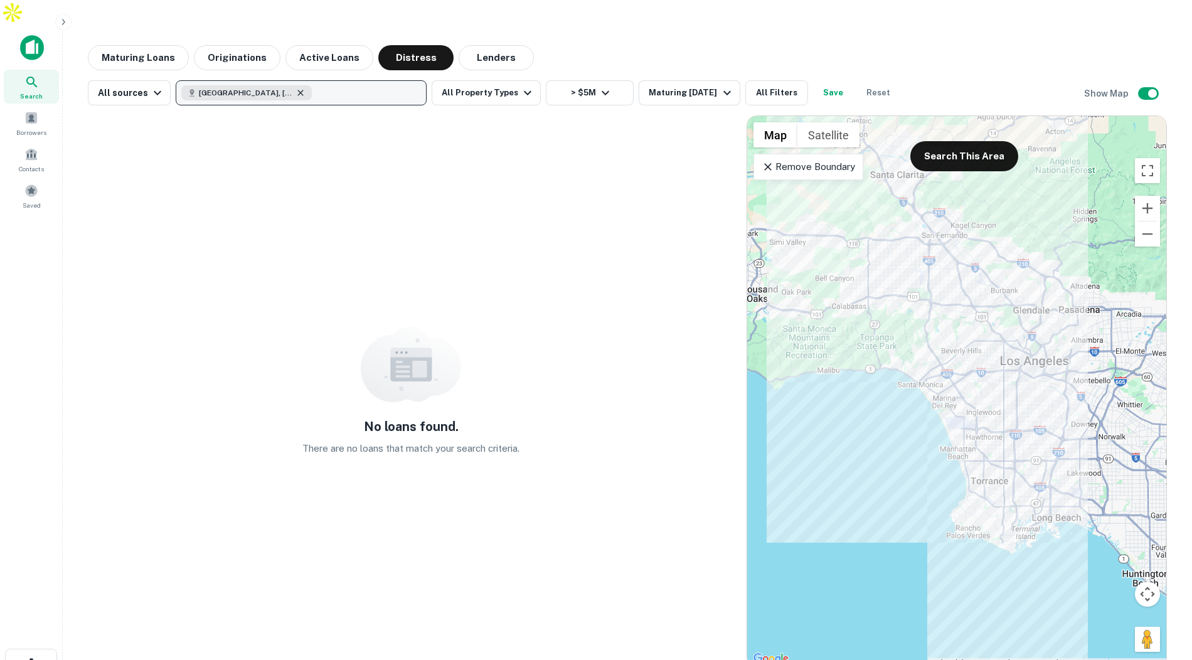
click at [298, 90] on icon "button" at bounding box center [301, 93] width 6 height 6
click at [285, 85] on p "Enter addresses, locations or lender names" at bounding box center [287, 92] width 203 height 15
click at [290, 85] on p "Enter addresses, locations or lender names" at bounding box center [287, 92] width 203 height 15
type input "***"
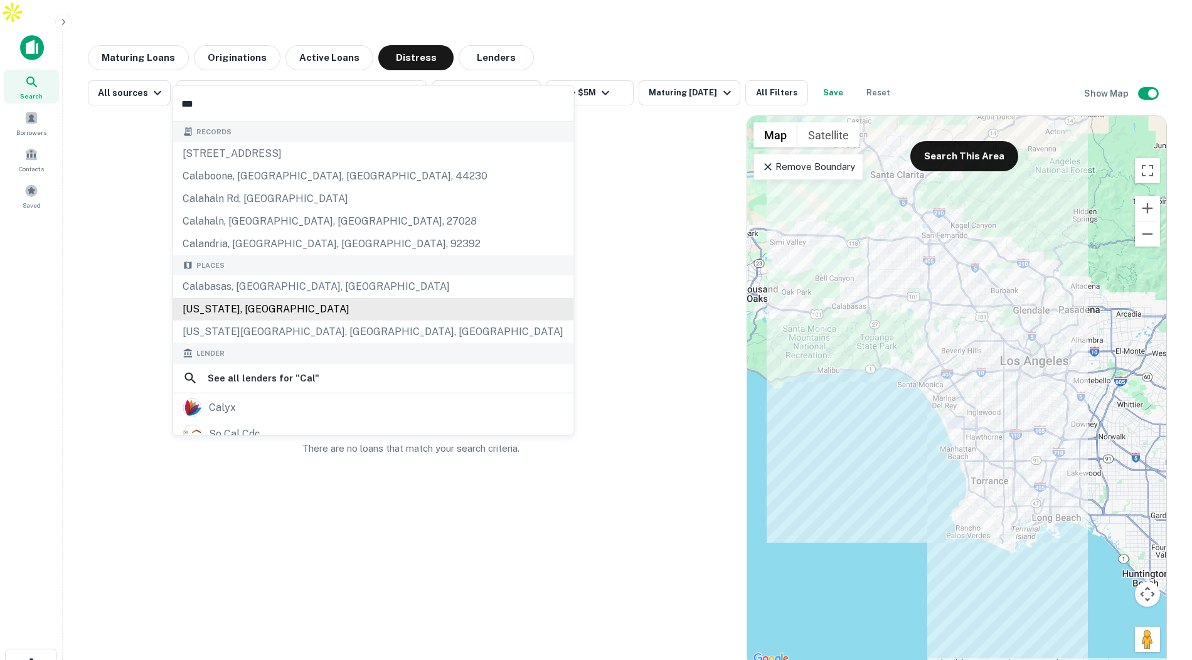
click at [236, 305] on div "Places Calabasas, CA, USA California, USA California City, CA, USA" at bounding box center [372, 299] width 401 height 88
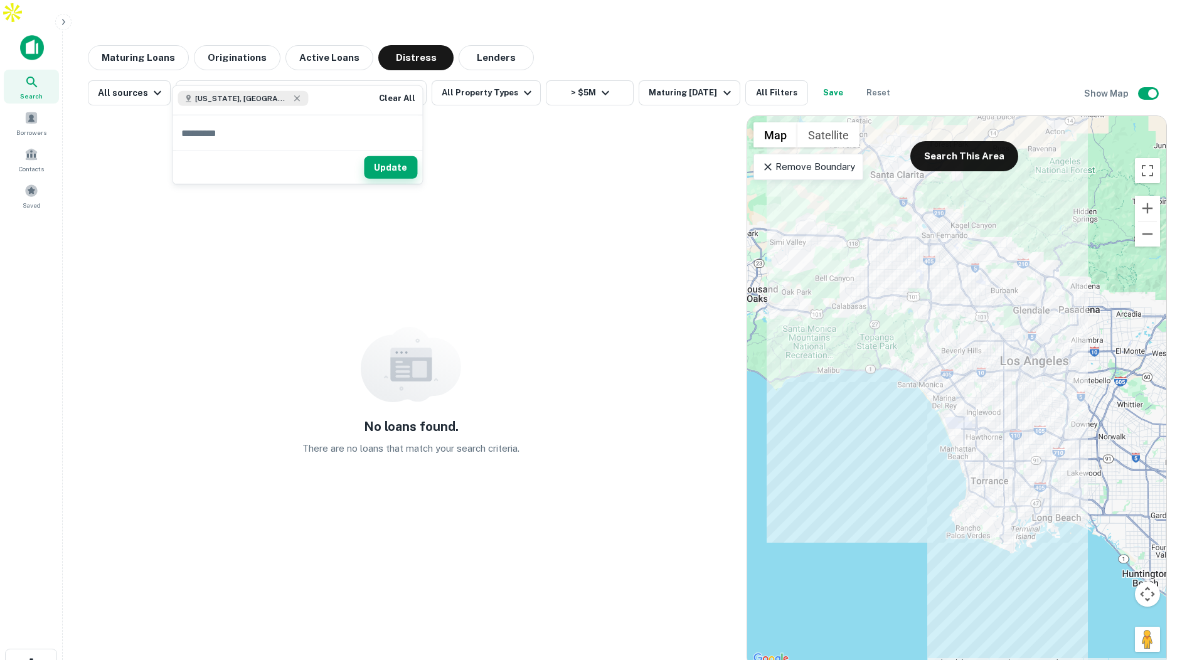
click at [385, 155] on div "Update" at bounding box center [297, 167] width 250 height 33
click at [390, 167] on button "Update" at bounding box center [390, 167] width 53 height 23
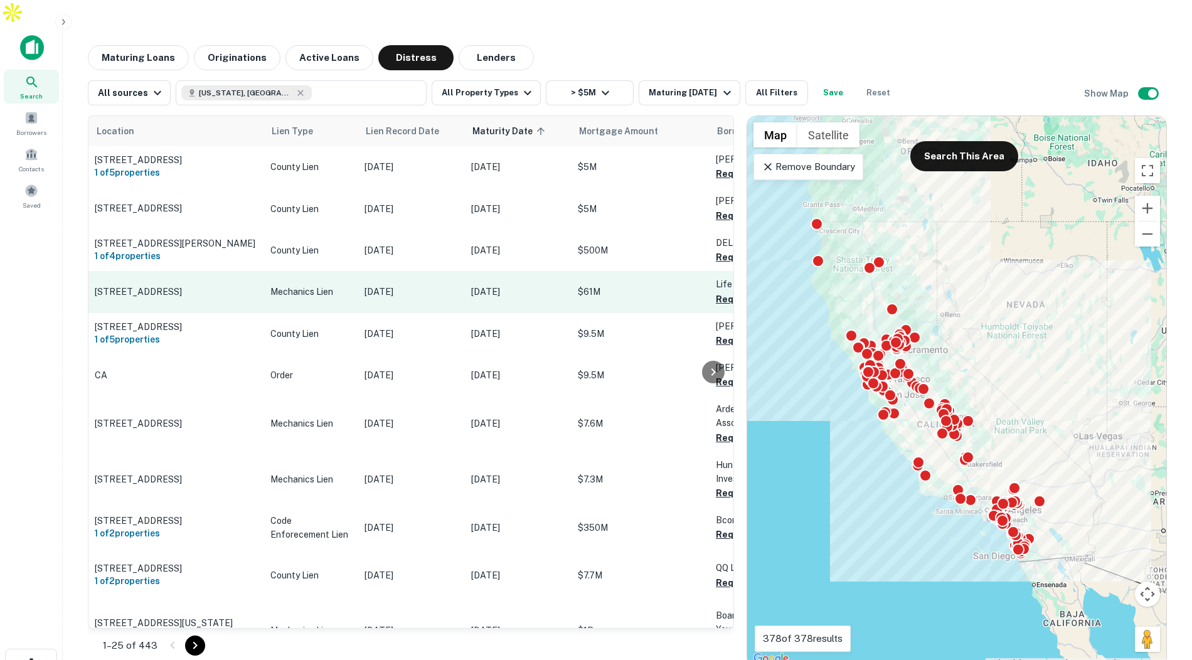
click at [335, 285] on p "Mechanics Lien" at bounding box center [311, 292] width 82 height 14
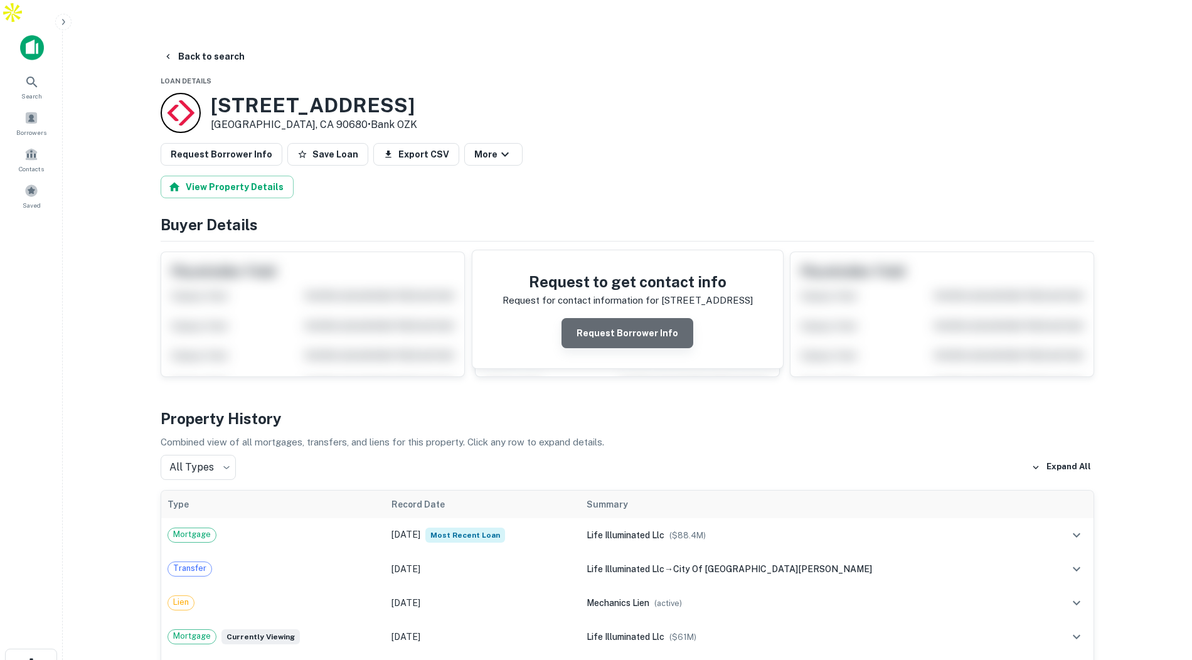
click at [652, 318] on button "Request Borrower Info" at bounding box center [627, 333] width 132 height 30
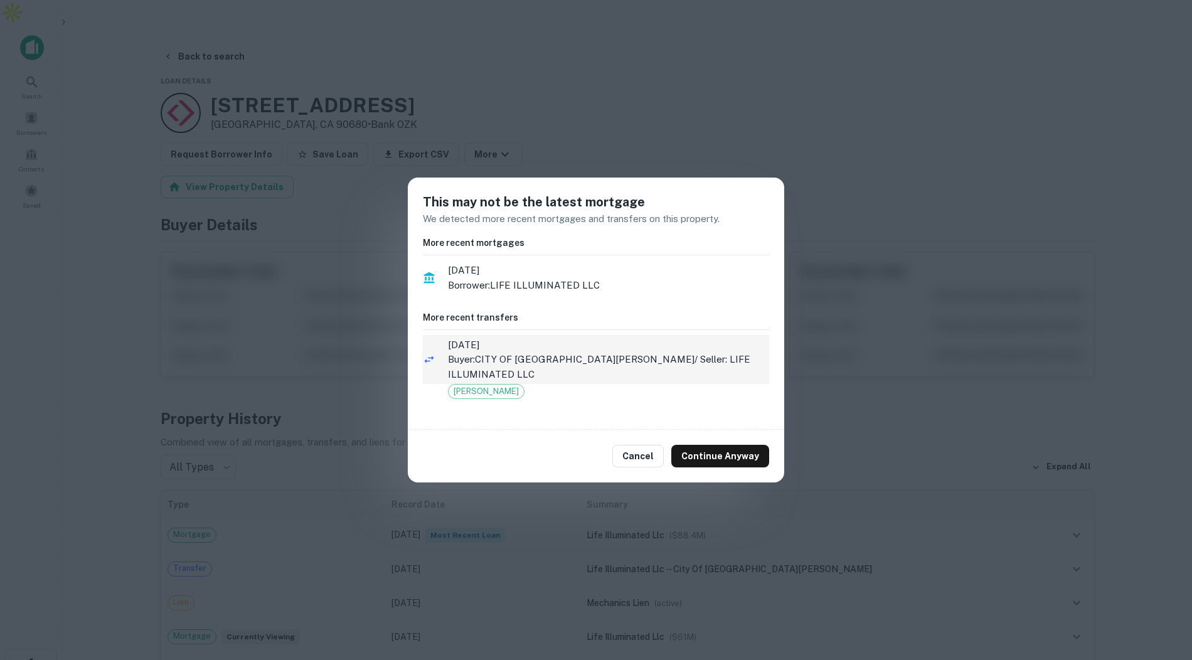
click at [629, 371] on p "Buyer: CITY OF ST ANTHONY / Seller: LIFE ILLUMINATED LLC" at bounding box center [608, 366] width 321 height 29
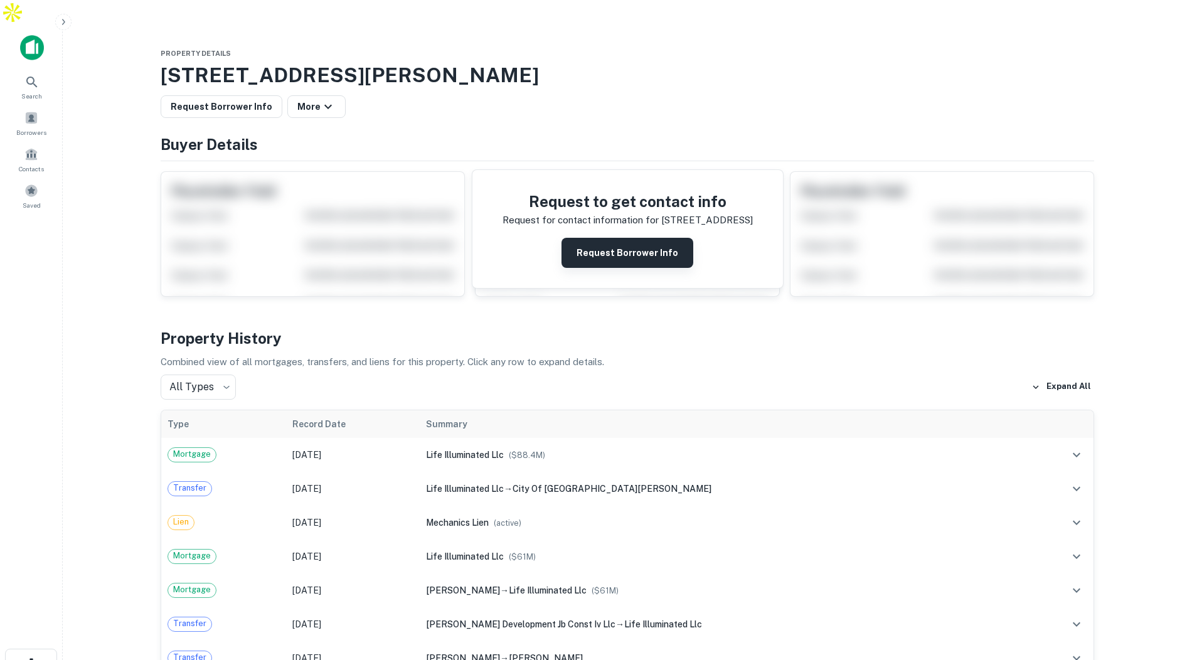
click at [646, 238] on button "Request Borrower Info" at bounding box center [627, 253] width 132 height 30
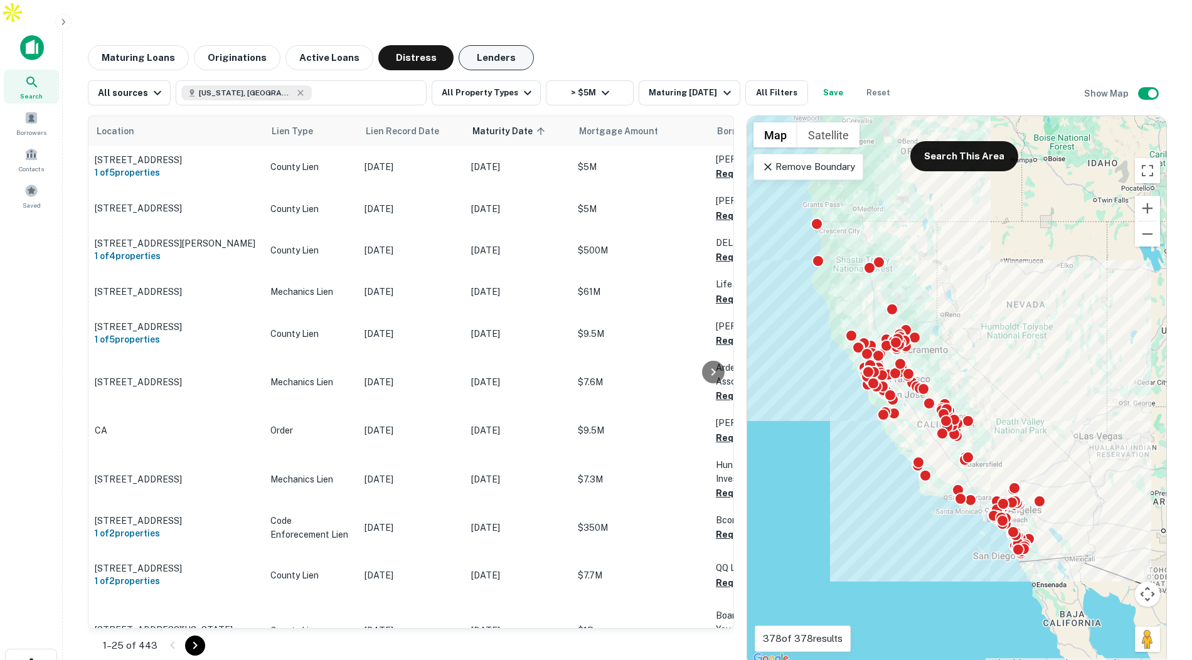
click at [489, 45] on button "Lenders" at bounding box center [496, 57] width 75 height 25
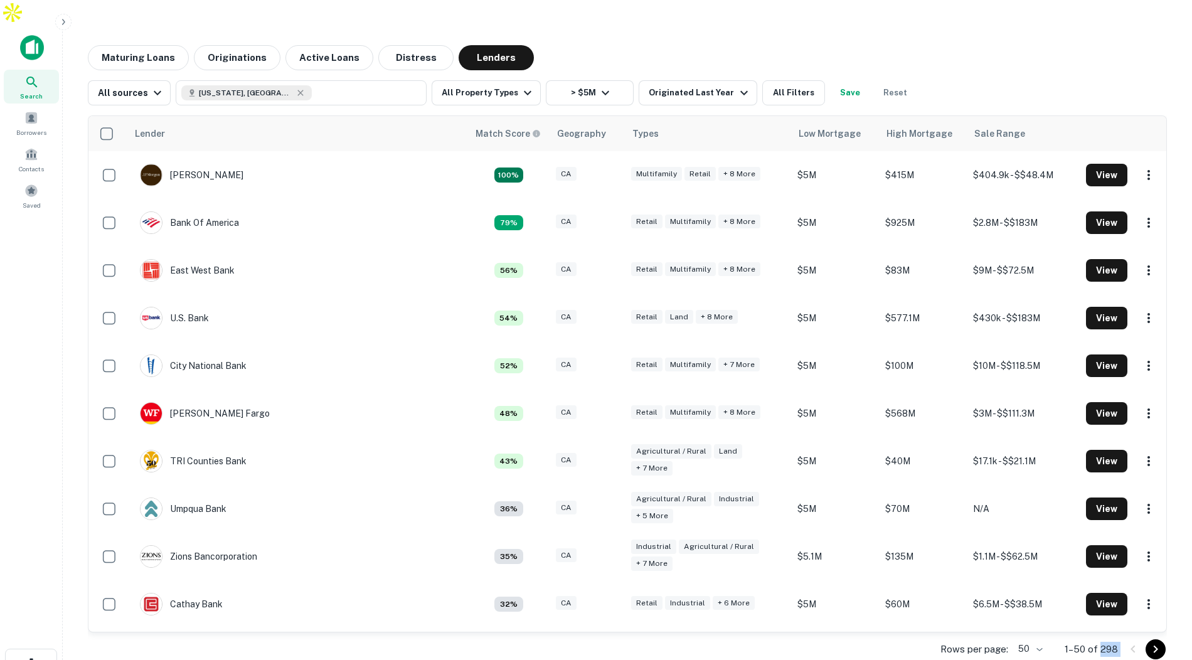
drag, startPoint x: 1101, startPoint y: 625, endPoint x: 1120, endPoint y: 625, distance: 18.2
click at [1120, 632] on div "Rows per page: 50 ** 1–50 of 298" at bounding box center [627, 649] width 1079 height 34
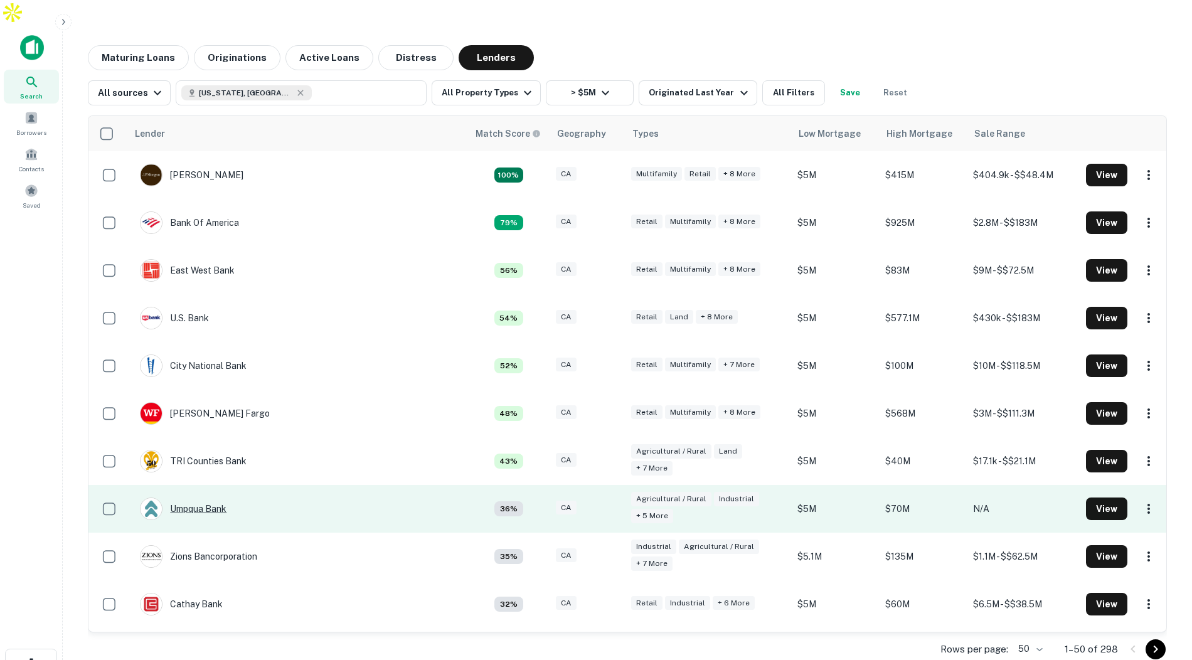
click at [191, 497] on div "Umpqua Bank" at bounding box center [183, 508] width 87 height 23
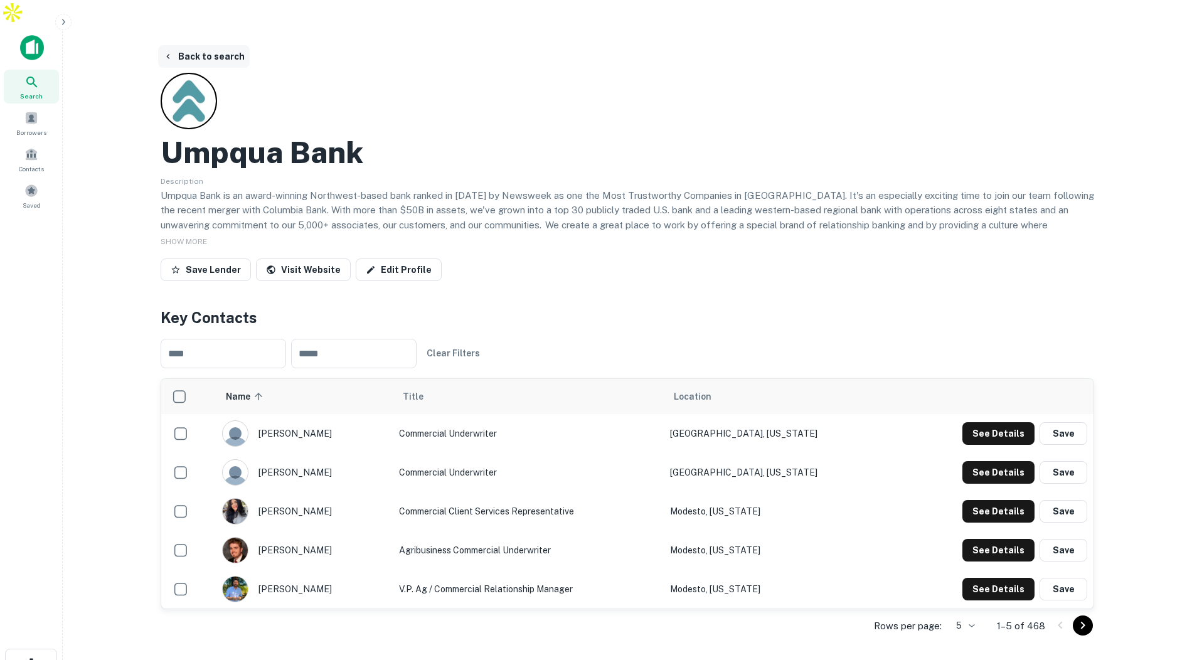
click at [215, 45] on button "Back to search" at bounding box center [204, 56] width 92 height 23
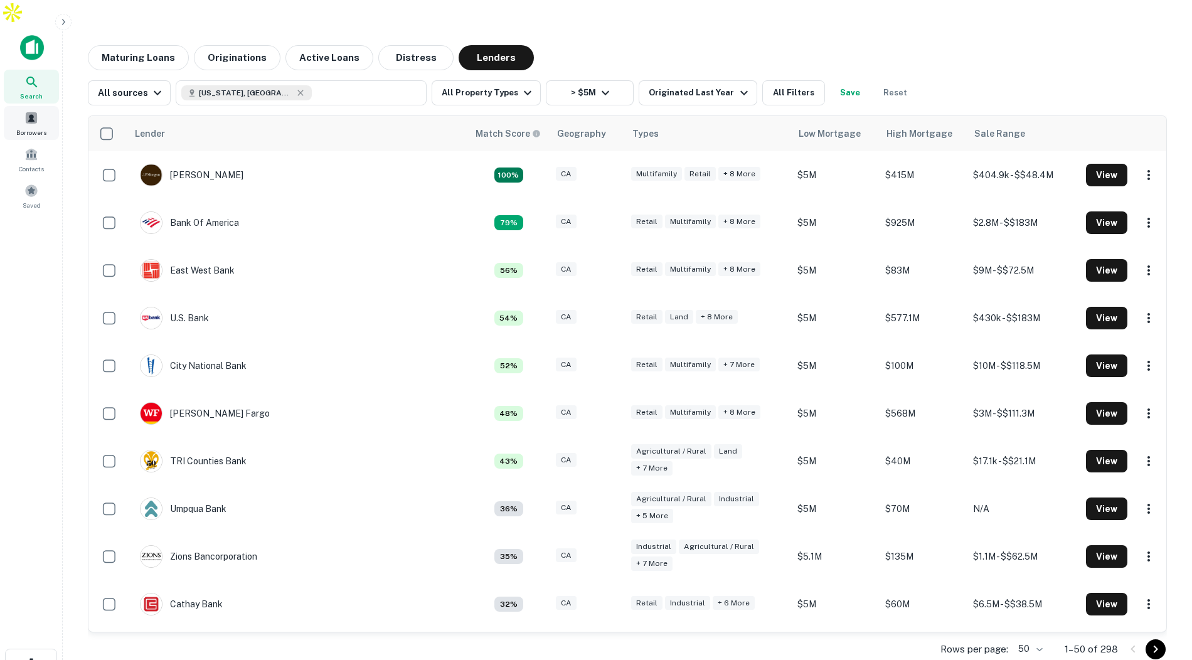
click at [28, 127] on span "Borrowers" at bounding box center [31, 132] width 30 height 10
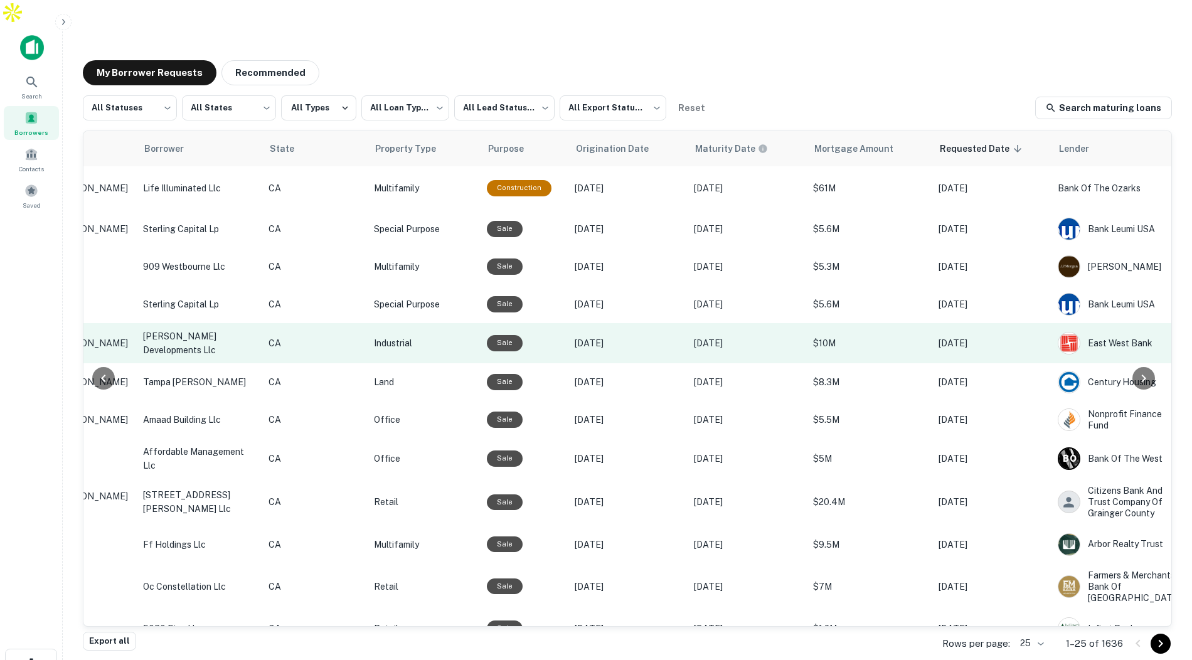
scroll to position [0, 249]
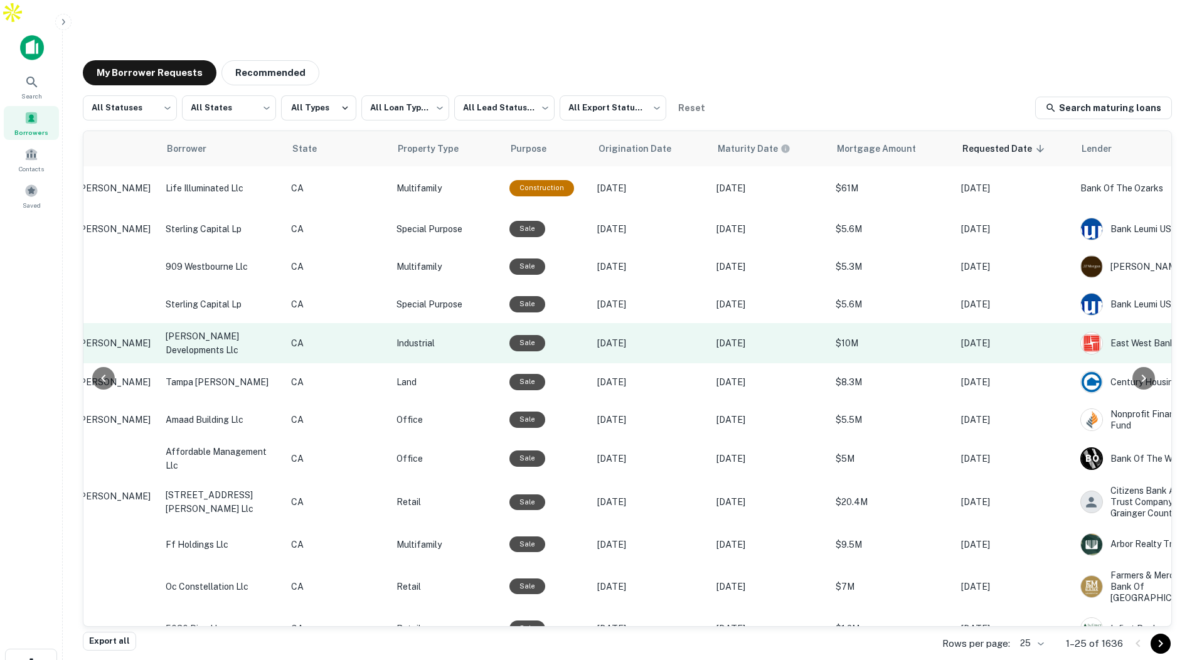
click at [299, 323] on td "CA" at bounding box center [337, 343] width 105 height 40
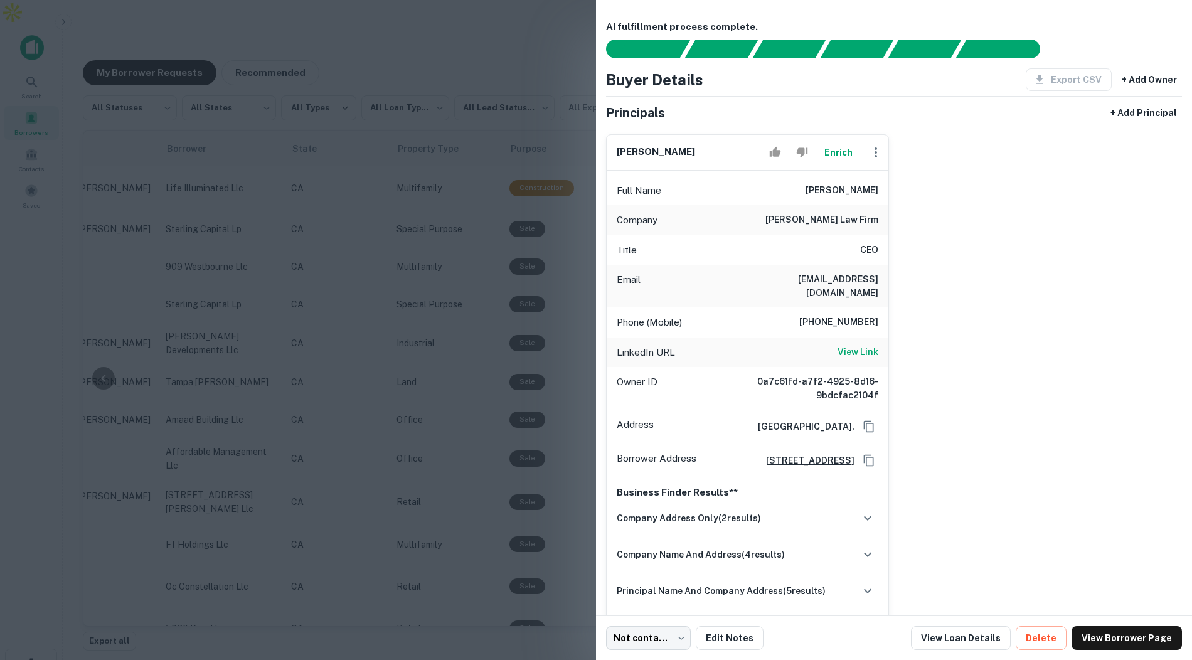
click at [384, 378] on div at bounding box center [596, 330] width 1192 height 660
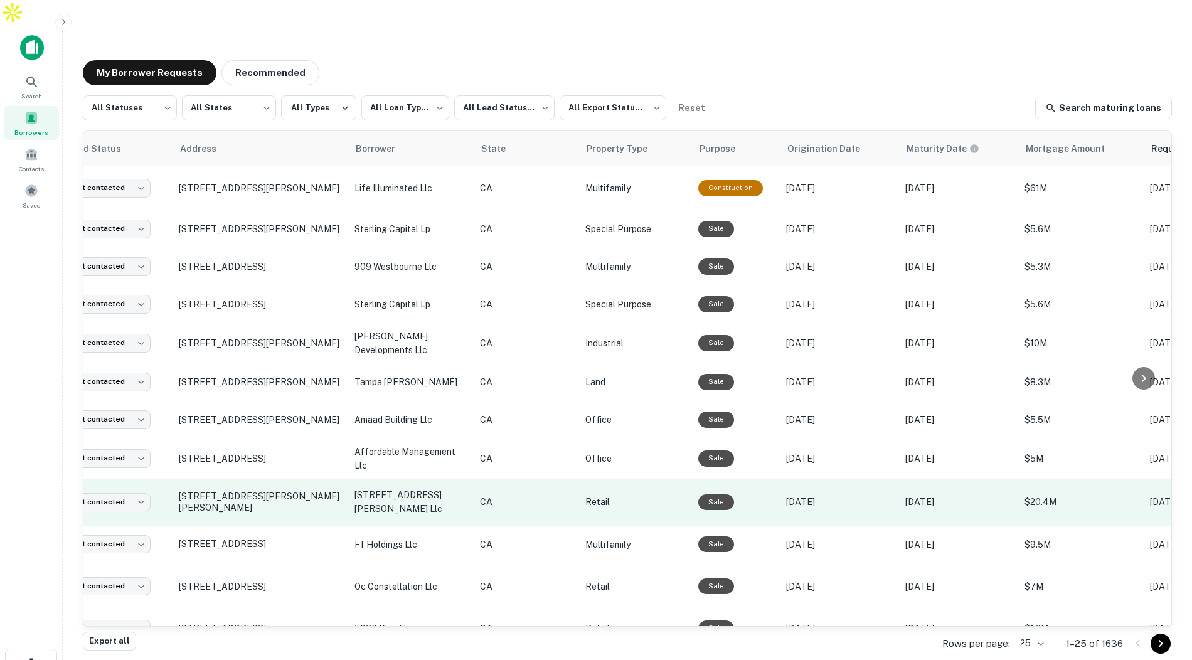
scroll to position [0, 0]
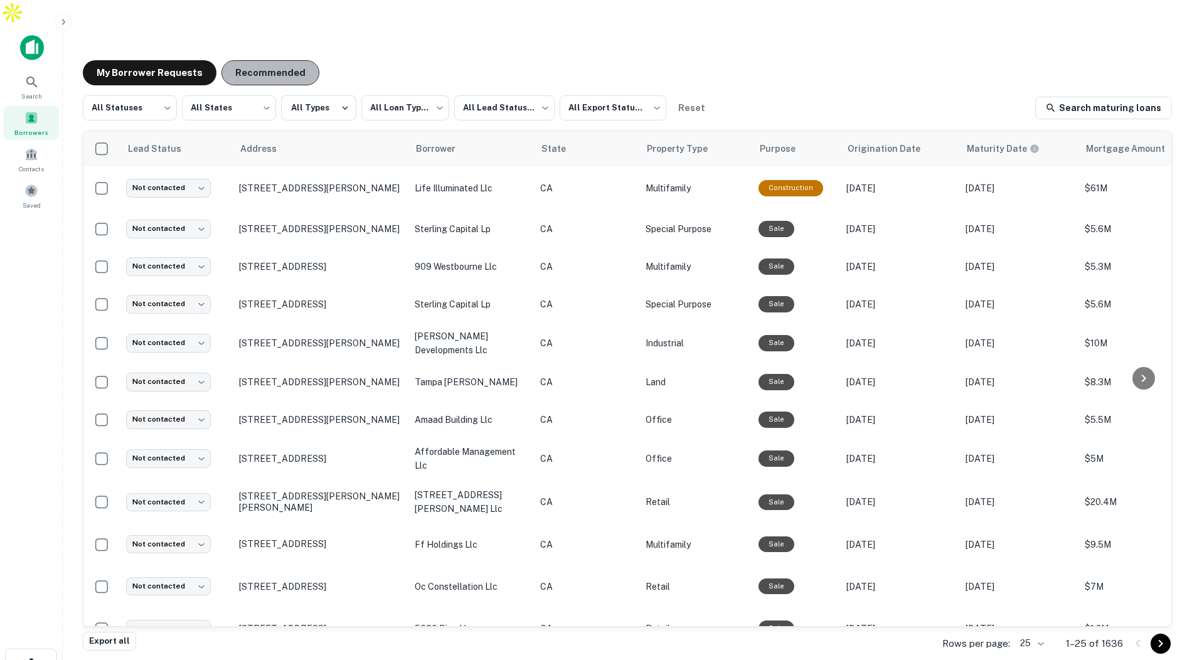
click at [278, 60] on button "Recommended" at bounding box center [270, 72] width 98 height 25
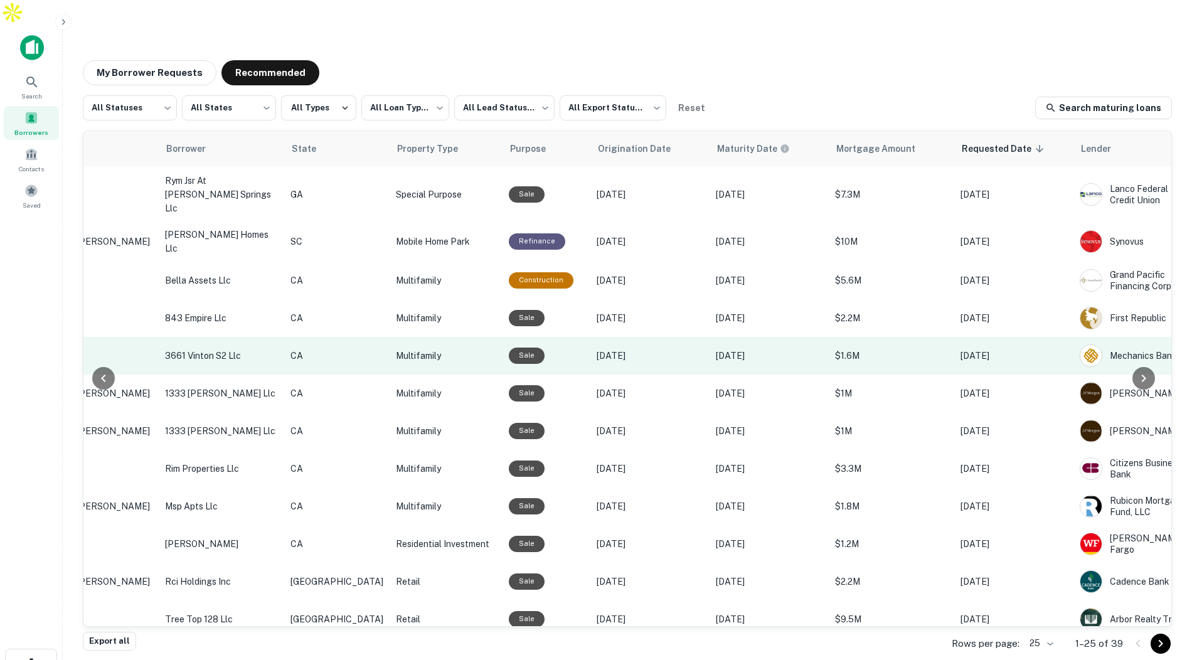
scroll to position [80, 259]
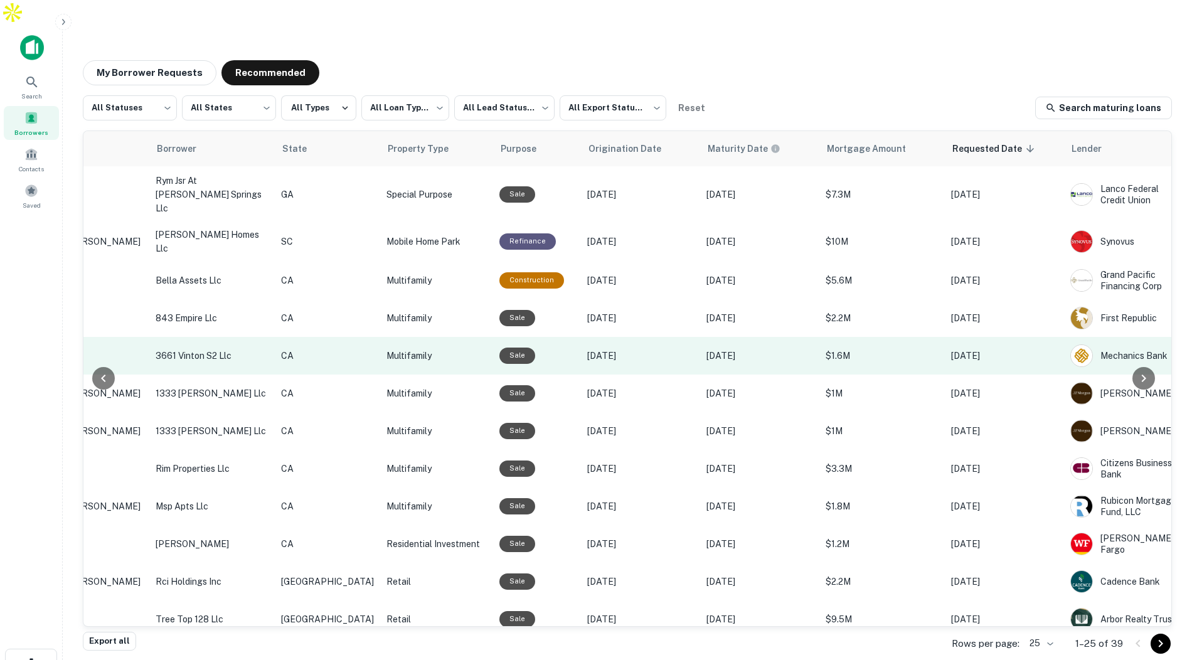
click at [408, 349] on p "Multifamily" at bounding box center [436, 356] width 100 height 14
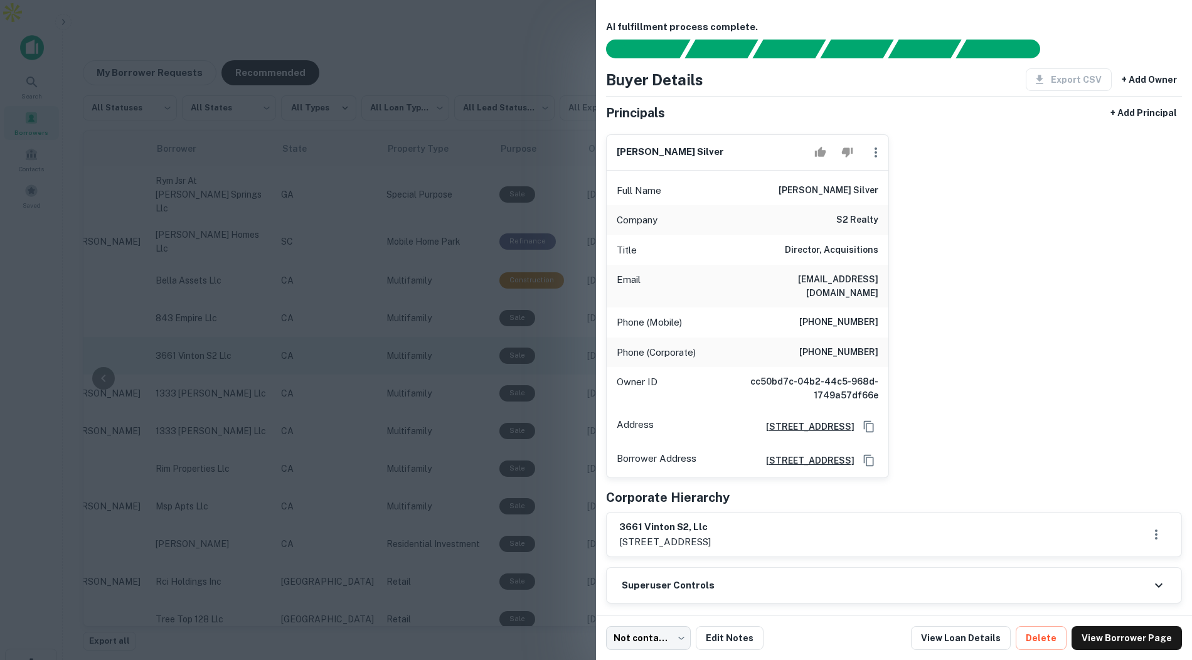
click at [408, 319] on div at bounding box center [596, 330] width 1192 height 660
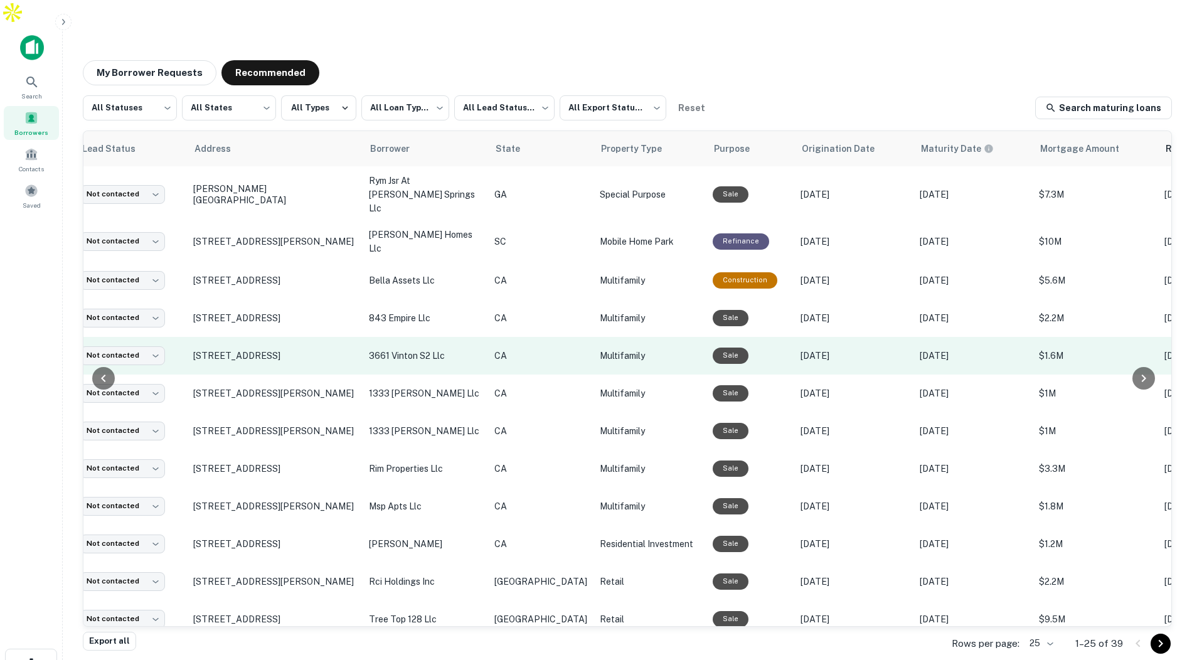
scroll to position [80, 0]
